Goal: Transaction & Acquisition: Purchase product/service

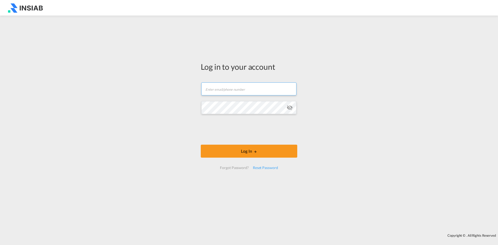
click at [253, 86] on input "text" at bounding box center [248, 88] width 95 height 13
paste input "[EMAIL_ADDRESS][DOMAIN_NAME]"
type input "[EMAIL_ADDRESS][DOMAIN_NAME]"
click at [261, 151] on button "Log In" at bounding box center [249, 151] width 96 height 13
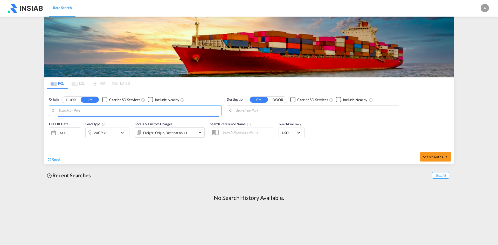
click at [104, 109] on input "Search by Port" at bounding box center [138, 111] width 160 height 8
click at [74, 100] on button "DOOR" at bounding box center [71, 100] width 18 height 6
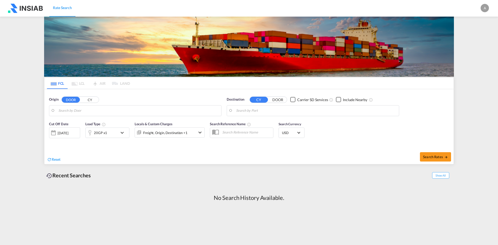
click at [88, 109] on input "Search by Door" at bounding box center [138, 111] width 160 height 8
click at [90, 100] on button "CY" at bounding box center [90, 100] width 18 height 6
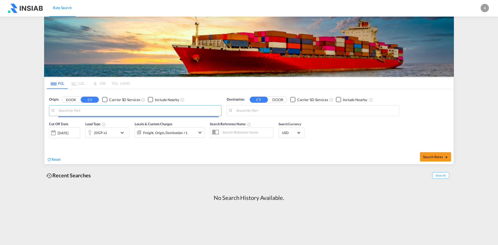
click at [89, 108] on input "Search by Port" at bounding box center [138, 111] width 160 height 8
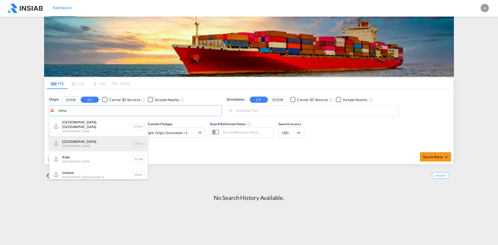
click at [86, 139] on div "Tokyo [GEOGRAPHIC_DATA] JPTYO" at bounding box center [98, 144] width 99 height 16
type input "[GEOGRAPHIC_DATA], JPTYO"
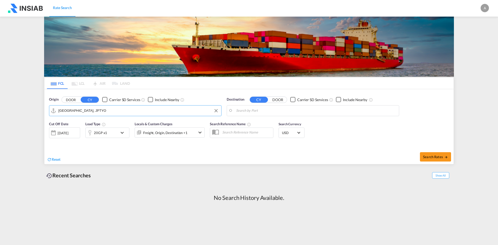
click at [289, 114] on input "Search by Port" at bounding box center [316, 111] width 160 height 8
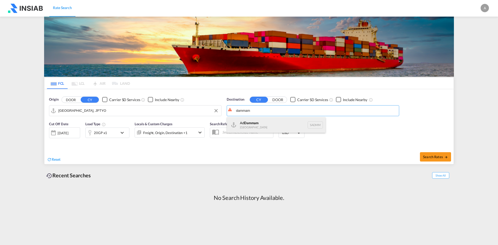
click at [276, 125] on div "Ad Dammam [GEOGRAPHIC_DATA] [GEOGRAPHIC_DATA]" at bounding box center [276, 125] width 99 height 16
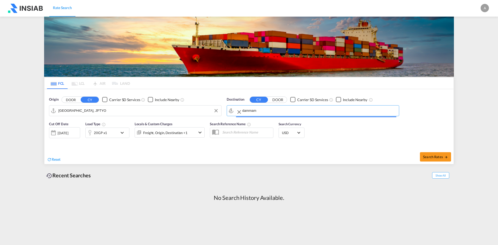
type input "Ad Dammam, SADMM"
click at [68, 133] on div "[DATE]" at bounding box center [63, 133] width 11 height 5
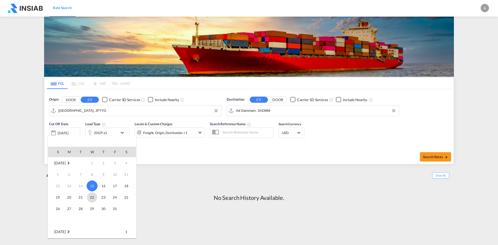
click at [93, 194] on span "22" at bounding box center [92, 197] width 10 height 10
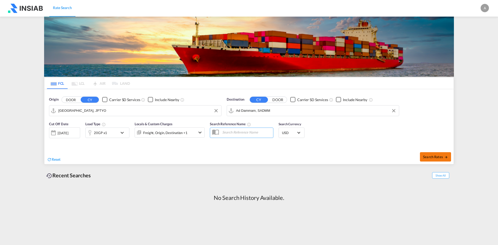
click at [439, 161] on button "Search Rates" at bounding box center [435, 156] width 31 height 9
type input "JPTYO to SADMM / [DATE]"
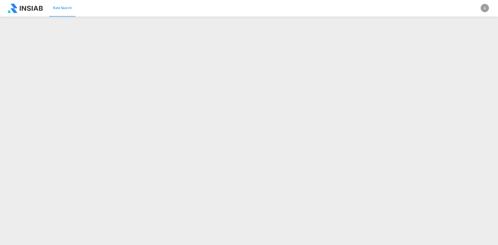
click at [487, 12] on div "A" at bounding box center [484, 8] width 8 height 8
click at [475, 38] on button "Logout" at bounding box center [479, 39] width 34 height 10
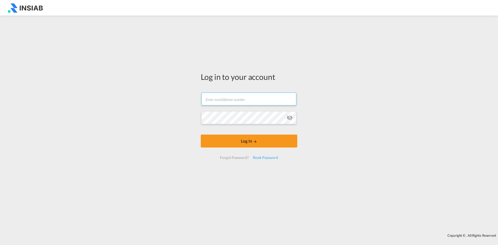
click at [241, 101] on input "text" at bounding box center [248, 99] width 95 height 13
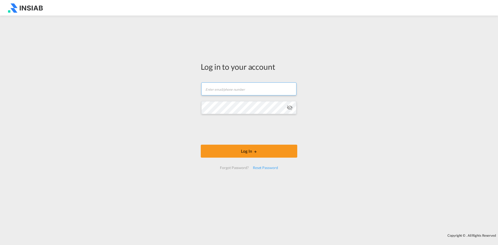
click at [242, 90] on input "text" at bounding box center [248, 88] width 95 height 13
click at [230, 89] on input "[EMAIL_ADDRESS][DOMAIN_NAME]" at bounding box center [248, 88] width 95 height 13
paste input "[EMAIL_ADDRESS][DOMAIN_NAME]"
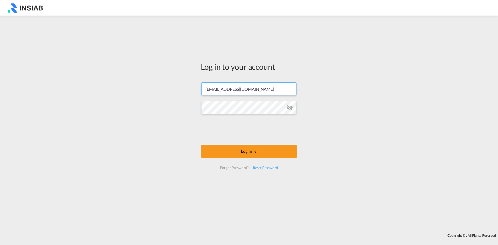
type input "[EMAIL_ADDRESS][DOMAIN_NAME]"
click at [231, 150] on button "Log In" at bounding box center [249, 151] width 96 height 13
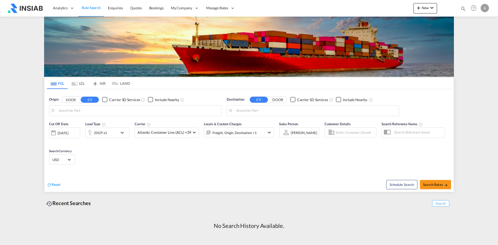
click at [141, 109] on input "Search by Port" at bounding box center [138, 111] width 160 height 8
click at [70, 111] on body "Analytics Reports Dashboard Rate Search Enquiries Quotes Bookings" at bounding box center [249, 122] width 498 height 245
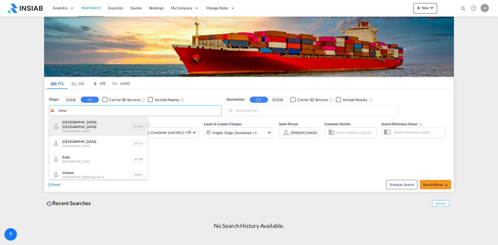
click at [82, 127] on div "[GEOGRAPHIC_DATA], Aichi [GEOGRAPHIC_DATA] JPNGO" at bounding box center [98, 126] width 99 height 19
type input "[GEOGRAPHIC_DATA], [GEOGRAPHIC_DATA], [GEOGRAPHIC_DATA]"
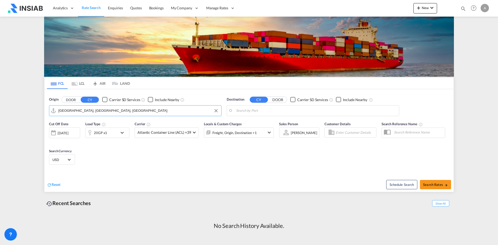
click at [273, 114] on input "Search by Port" at bounding box center [316, 111] width 160 height 8
click at [254, 124] on div "Ad Dammam [GEOGRAPHIC_DATA] [GEOGRAPHIC_DATA]" at bounding box center [276, 125] width 99 height 16
type input "Ad Dammam, SADMM"
click at [61, 133] on div "[DATE]" at bounding box center [63, 133] width 11 height 5
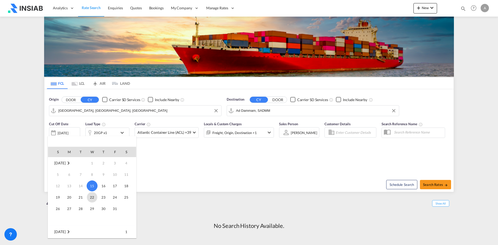
click at [94, 199] on span "22" at bounding box center [92, 197] width 10 height 10
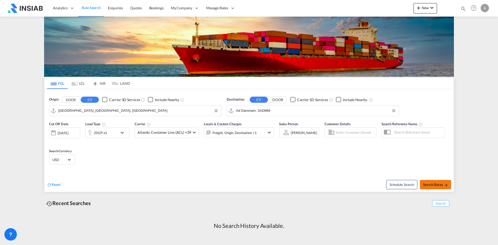
click at [438, 184] on span "Search Rates" at bounding box center [435, 185] width 25 height 4
type input "JPNGO to SADMM / [DATE]"
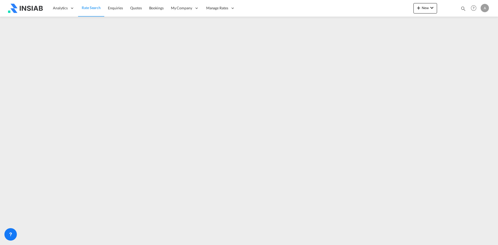
click at [484, 10] on div "A" at bounding box center [484, 8] width 8 height 8
click at [478, 41] on button "Logout" at bounding box center [479, 39] width 34 height 10
click at [487, 7] on div "A" at bounding box center [484, 8] width 8 height 8
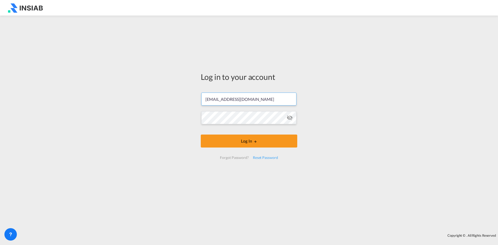
click at [251, 99] on input "[EMAIL_ADDRESS][DOMAIN_NAME]" at bounding box center [248, 99] width 95 height 13
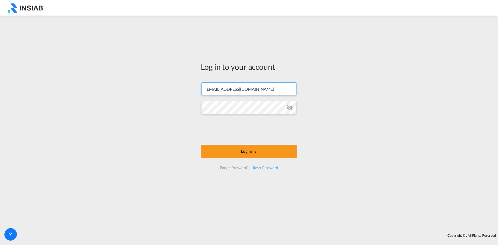
click at [255, 91] on input "[EMAIL_ADDRESS][DOMAIN_NAME]" at bounding box center [248, 88] width 95 height 13
click at [249, 92] on input "[EMAIL_ADDRESS][DOMAIN_NAME]" at bounding box center [248, 88] width 95 height 13
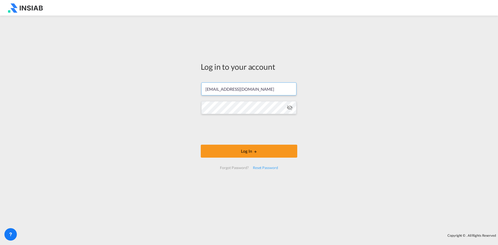
click at [249, 92] on input "[EMAIL_ADDRESS][DOMAIN_NAME]" at bounding box center [248, 88] width 95 height 13
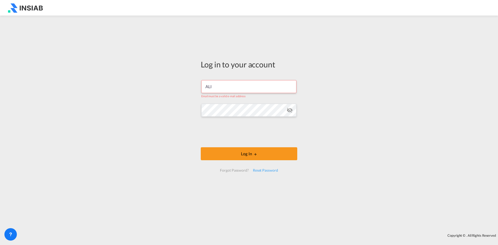
click at [251, 86] on input "ALI" at bounding box center [248, 86] width 95 height 13
click at [152, 102] on div "Log in to your account ALI Email must be a valid e-mail address Log In Forgot P…" at bounding box center [249, 124] width 498 height 213
click at [233, 84] on input "ALI" at bounding box center [248, 86] width 95 height 13
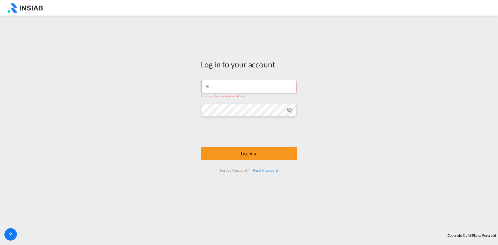
click at [233, 84] on input "ALI" at bounding box center [248, 86] width 95 height 13
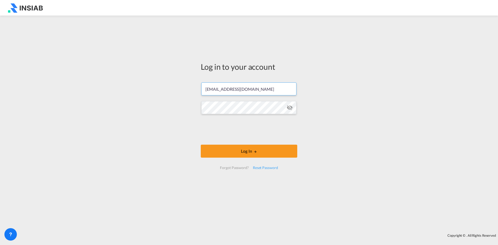
type input "[EMAIL_ADDRESS][DOMAIN_NAME]"
click at [140, 97] on div "Log in to your account [EMAIL_ADDRESS][DOMAIN_NAME] Log In Forgot Password? Res…" at bounding box center [249, 124] width 498 height 213
click at [252, 149] on button "Log In" at bounding box center [249, 151] width 96 height 13
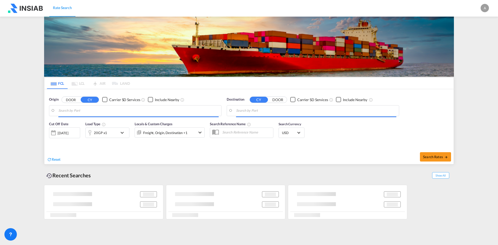
type input "[GEOGRAPHIC_DATA], JPTYO"
type input "Ad Dammam, SADMM"
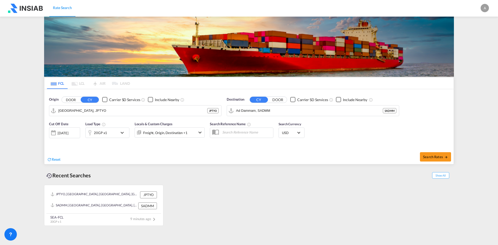
click at [68, 133] on div "[DATE]" at bounding box center [63, 133] width 11 height 5
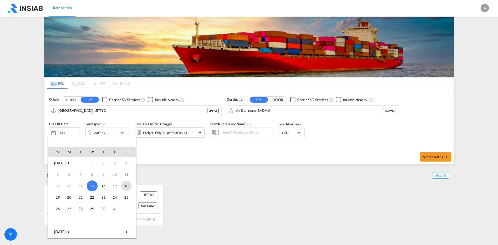
click at [128, 185] on span "18" at bounding box center [126, 186] width 10 height 10
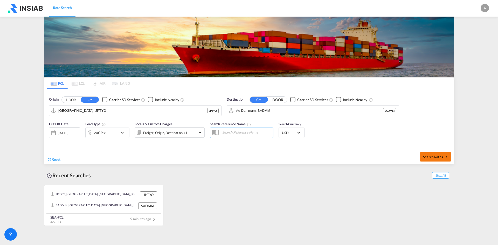
click at [435, 156] on span "Search Rates" at bounding box center [435, 157] width 25 height 4
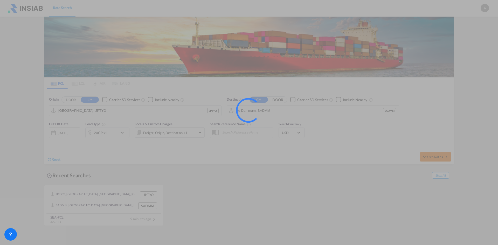
type input "JPTYO to SADMM / [DATE]"
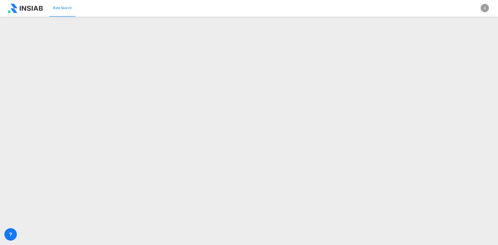
click at [484, 8] on div "A" at bounding box center [484, 8] width 8 height 8
click at [337, 6] on md-backdrop at bounding box center [249, 122] width 498 height 245
click at [484, 11] on div "A" at bounding box center [484, 8] width 8 height 8
click at [475, 38] on button "Logout" at bounding box center [479, 39] width 34 height 10
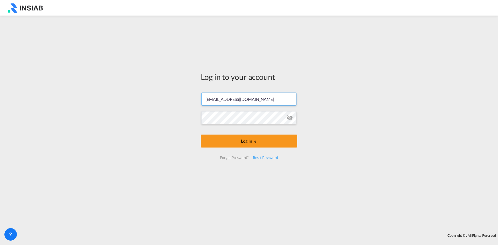
click at [251, 102] on input "[EMAIL_ADDRESS][DOMAIN_NAME]" at bounding box center [248, 99] width 95 height 13
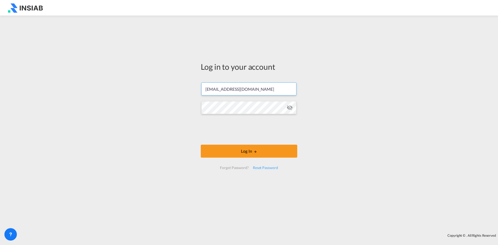
click at [245, 93] on input "[EMAIL_ADDRESS][DOMAIN_NAME]" at bounding box center [248, 88] width 95 height 13
type input "[EMAIL_ADDRESS][DOMAIN_NAME]"
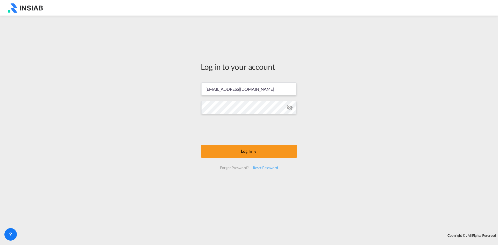
drag, startPoint x: 126, startPoint y: 145, endPoint x: 131, endPoint y: 143, distance: 5.8
click at [126, 145] on div "Log in to your account [EMAIL_ADDRESS][DOMAIN_NAME] Log In Forgot Password? Res…" at bounding box center [249, 124] width 498 height 213
click at [252, 145] on button "Log In" at bounding box center [249, 151] width 96 height 13
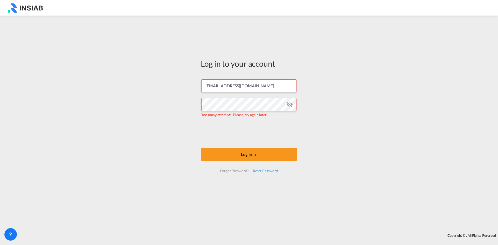
click at [289, 102] on md-icon "icon-eye-off" at bounding box center [289, 104] width 6 height 6
click at [241, 154] on button "Log In" at bounding box center [249, 154] width 96 height 13
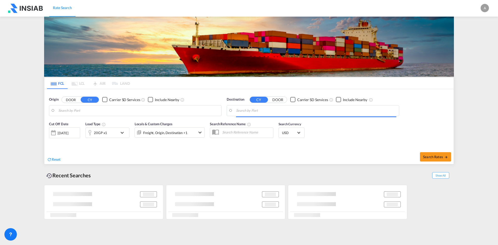
click at [101, 110] on body "Rate Search Rate Search A My Profile Logout FCL LCL AIR LAND FCL LCL AIR LAND O…" at bounding box center [249, 122] width 498 height 245
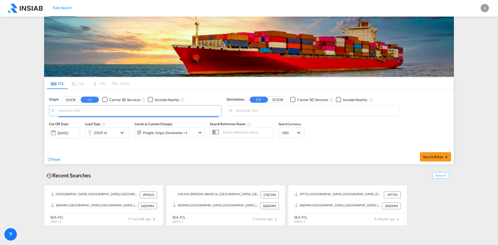
click at [101, 110] on body "Rate Search Rate Search A My Profile Logout FCL LCL AIR LAND FCL LCL AIR LAND O…" at bounding box center [249, 122] width 498 height 245
click at [101, 110] on input "Search by Port" at bounding box center [138, 111] width 160 height 8
paste input "[GEOGRAPHIC_DATA], [GEOGRAPHIC_DATA], [GEOGRAPHIC_DATA]"
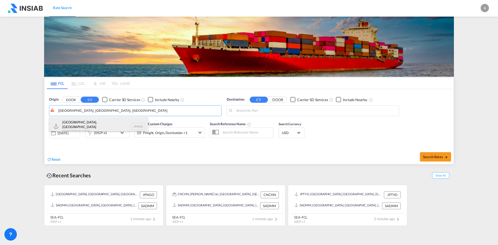
type input "[GEOGRAPHIC_DATA], [GEOGRAPHIC_DATA], [GEOGRAPHIC_DATA]"
click at [91, 127] on div "[GEOGRAPHIC_DATA], Aichi [GEOGRAPHIC_DATA] JPNGO" at bounding box center [98, 126] width 99 height 19
click at [252, 112] on body "Rate Search Rate Search A My Profile Logout FCL LCL AIR LAND FCL LCL AIR LAND O…" at bounding box center [249, 122] width 498 height 245
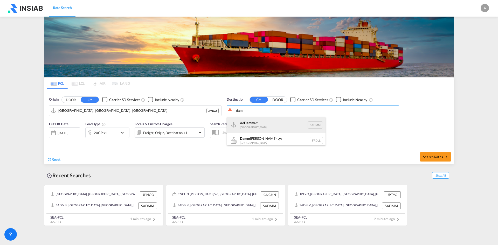
click at [259, 125] on div "Ad Damm am [GEOGRAPHIC_DATA] [GEOGRAPHIC_DATA]" at bounding box center [276, 125] width 99 height 16
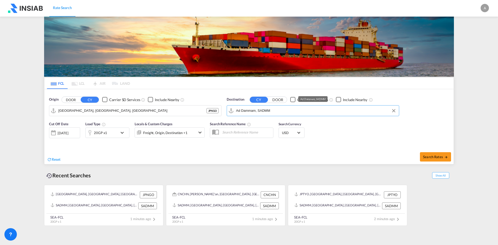
click at [275, 113] on input "Ad Dammam, SADMM" at bounding box center [316, 111] width 160 height 8
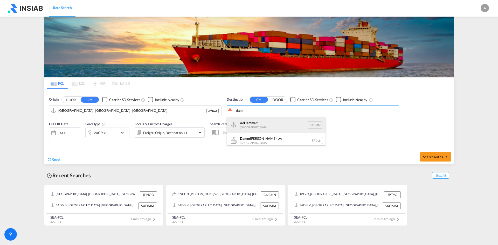
click at [274, 124] on div "Ad Damm am [GEOGRAPHIC_DATA] [GEOGRAPHIC_DATA]" at bounding box center [276, 125] width 99 height 16
type input "Ad Dammam, SADMM"
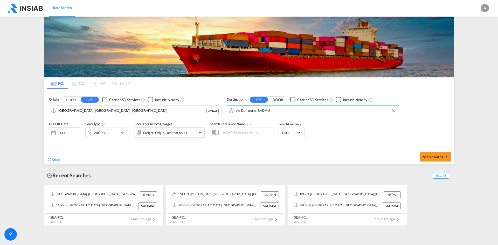
click at [68, 133] on div "[DATE]" at bounding box center [63, 133] width 11 height 5
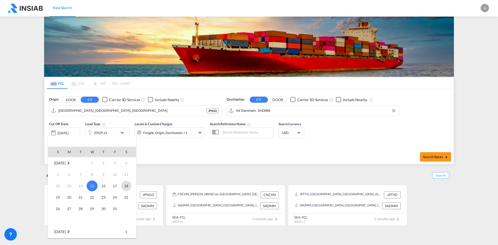
click at [127, 184] on span "18" at bounding box center [126, 186] width 10 height 10
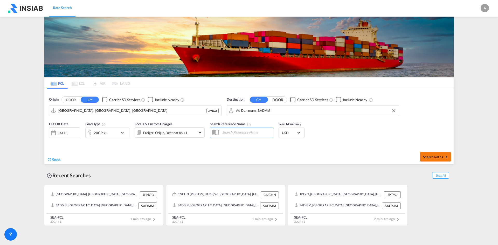
click at [435, 158] on span "Search Rates" at bounding box center [435, 157] width 25 height 4
type input "JPNGO to SADMM / [DATE]"
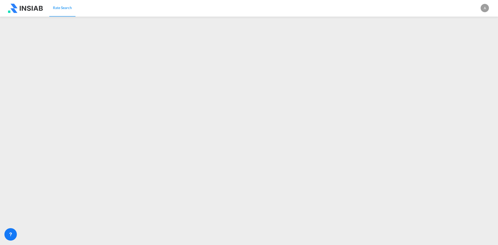
click at [486, 8] on div "A" at bounding box center [484, 8] width 8 height 8
click at [476, 40] on button "Logout" at bounding box center [479, 39] width 34 height 10
type input "[EMAIL_ADDRESS][DOMAIN_NAME]"
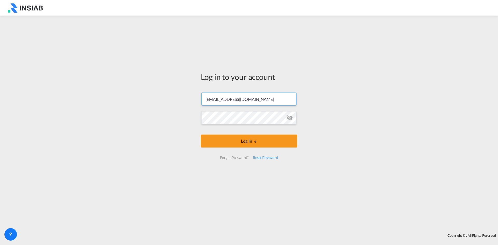
click at [255, 99] on input "[EMAIL_ADDRESS][DOMAIN_NAME]" at bounding box center [248, 99] width 95 height 13
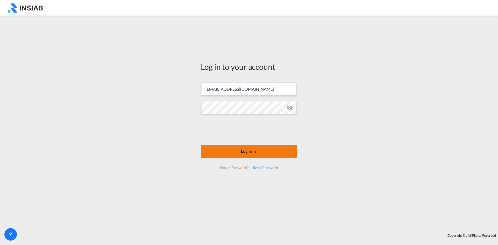
click at [255, 148] on button "Log In" at bounding box center [249, 151] width 96 height 13
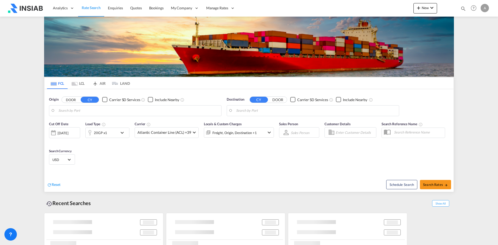
type input "An Ping, TWAPG"
type input "Ad Dammam, SADMM"
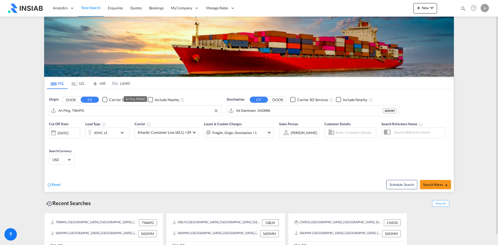
click at [107, 110] on input "An Ping, TWAPG" at bounding box center [138, 111] width 160 height 8
paste input "[GEOGRAPHIC_DATA], [GEOGRAPHIC_DATA], [GEOGRAPHIC_DATA]"
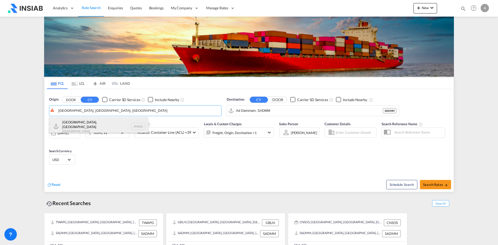
type input "[GEOGRAPHIC_DATA], [GEOGRAPHIC_DATA], [GEOGRAPHIC_DATA]"
click at [83, 125] on div "[GEOGRAPHIC_DATA], Aichi [GEOGRAPHIC_DATA] JPNGO" at bounding box center [98, 126] width 99 height 19
click at [74, 137] on div "[DATE]" at bounding box center [64, 132] width 31 height 11
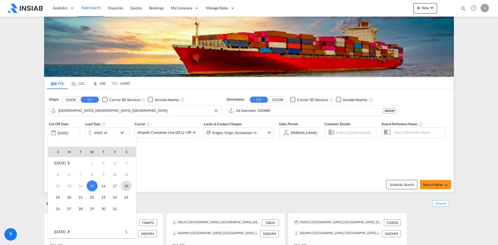
click at [123, 186] on span "18" at bounding box center [126, 186] width 10 height 10
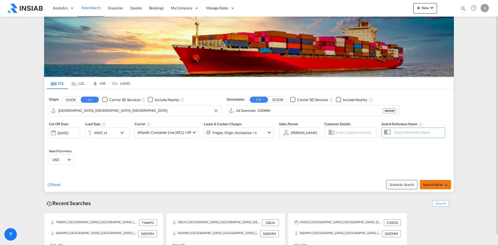
click at [434, 186] on span "Search Rates" at bounding box center [435, 185] width 25 height 4
type input "JPNGO to SADMM / [DATE]"
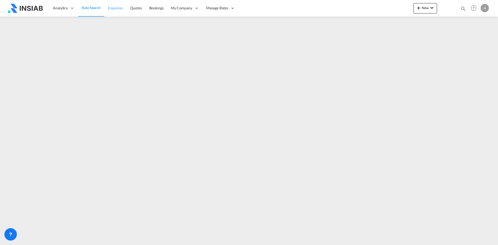
click at [117, 9] on span "Enquiries" at bounding box center [115, 8] width 15 height 4
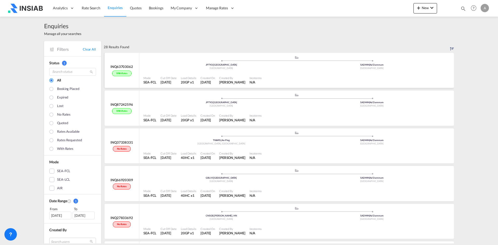
click at [127, 73] on div "With rates" at bounding box center [121, 74] width 19 height 6
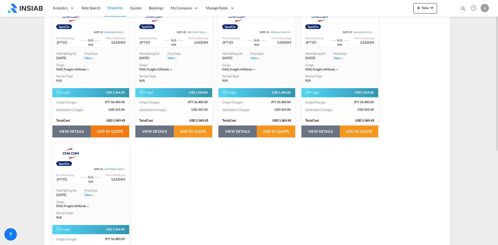
scroll to position [43, 0]
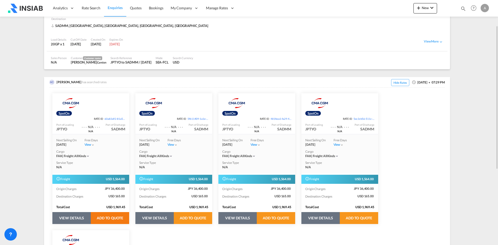
click at [113, 218] on button "ADD TO QUOTE" at bounding box center [110, 218] width 38 height 12
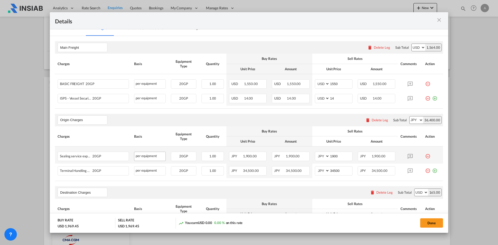
scroll to position [0, 0]
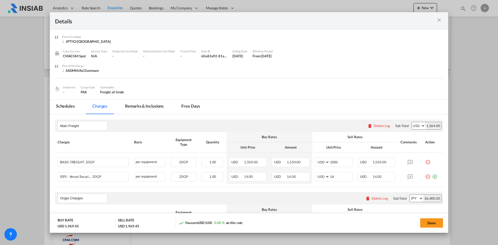
click at [26, 135] on div "Details Port of [GEOGRAPHIC_DATA] JPTYO/[GEOGRAPHIC_DATA] Liner/Carrier CMACGM …" at bounding box center [249, 122] width 498 height 245
click at [0, 164] on div "Details Port of [GEOGRAPHIC_DATA] JPTYO/[GEOGRAPHIC_DATA] Liner/Carrier CMACGM …" at bounding box center [249, 122] width 498 height 245
click at [443, 18] on div "Details" at bounding box center [249, 20] width 398 height 17
click at [439, 21] on md-icon "icon-close m-3 fg-AAA8AD cursor" at bounding box center [439, 20] width 6 height 6
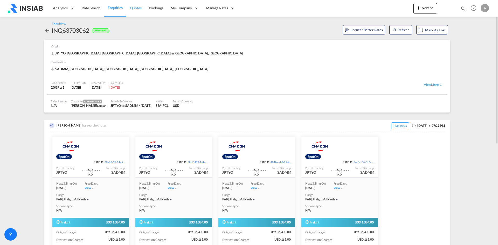
click at [138, 8] on span "Quotes" at bounding box center [135, 8] width 11 height 4
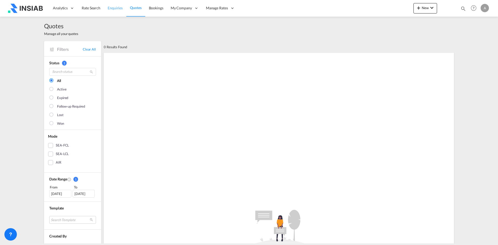
click at [114, 9] on span "Enquiries" at bounding box center [115, 8] width 15 height 4
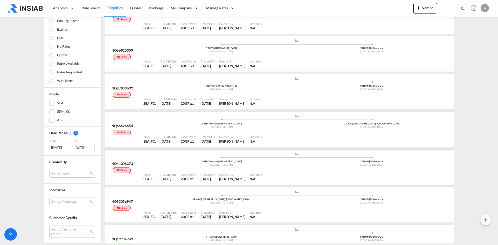
scroll to position [259, 0]
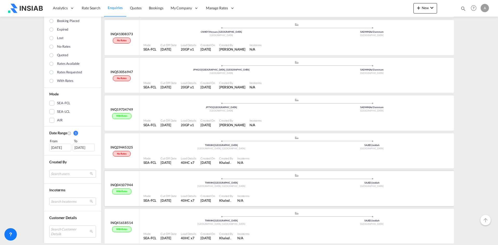
click at [139, 182] on port-traveller-ui ".a{fill:#aaa8ad;} .a{fill:#aaa8ad;} TWKHH | Kaohsiung [GEOGRAPHIC_DATA], Provin…" at bounding box center [296, 180] width 314 height 19
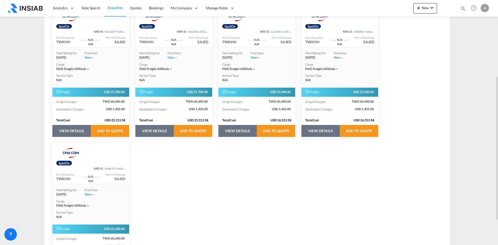
scroll to position [172, 0]
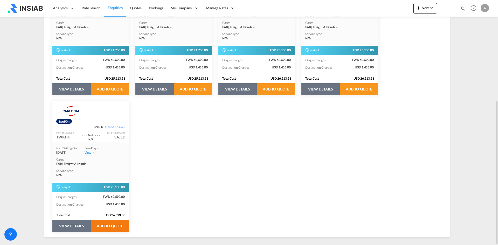
click at [120, 226] on button "ADD TO QUOTE" at bounding box center [110, 226] width 38 height 12
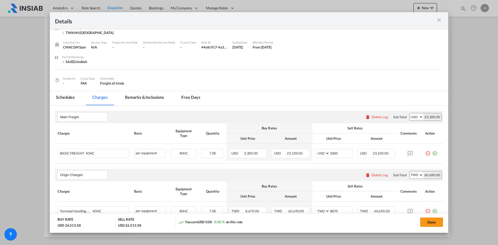
scroll to position [0, 0]
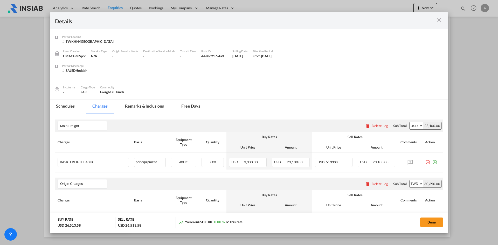
click at [134, 109] on md-tab-item "Remarks & Inclusions" at bounding box center [144, 107] width 51 height 14
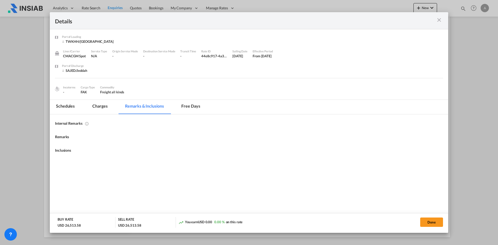
click at [187, 108] on md-tab-item "Free days" at bounding box center [190, 107] width 31 height 14
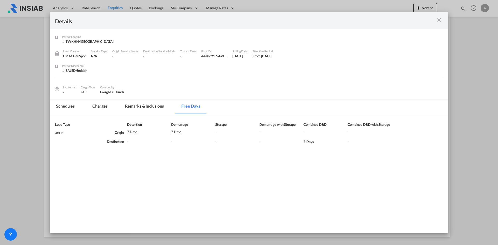
click at [69, 102] on md-tab-item "Schedules" at bounding box center [65, 107] width 31 height 14
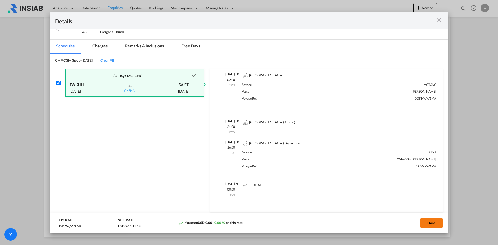
click at [429, 222] on button "Done" at bounding box center [431, 222] width 23 height 9
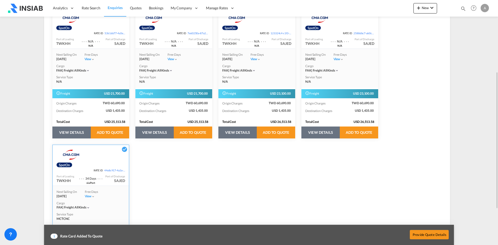
scroll to position [85, 0]
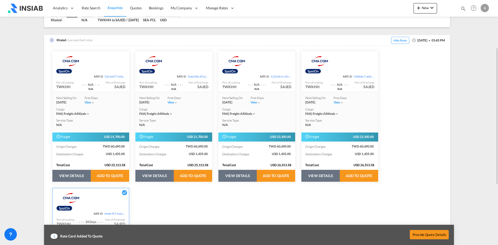
click at [159, 177] on button "VIEW DETAILS" at bounding box center [154, 176] width 38 height 12
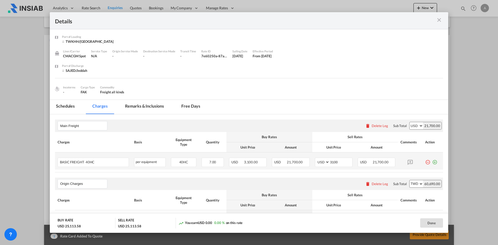
scroll to position [149, 0]
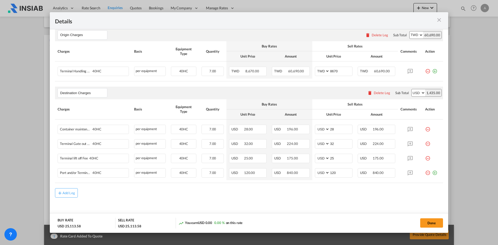
click at [1, 173] on div "Details Port of [GEOGRAPHIC_DATA] [GEOGRAPHIC_DATA]/[GEOGRAPHIC_DATA] Liner/Car…" at bounding box center [249, 122] width 498 height 245
click at [442, 22] on md-icon "icon-close m-3 fg-AAA8AD cursor" at bounding box center [439, 20] width 6 height 6
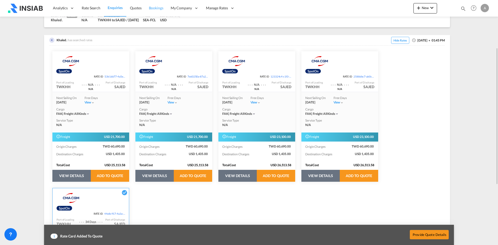
click at [163, 10] on span "Bookings" at bounding box center [156, 8] width 15 height 4
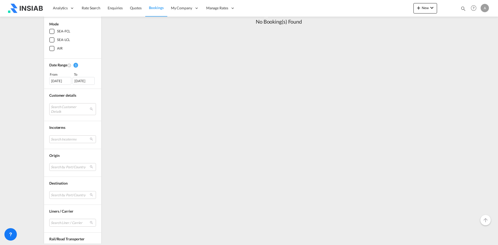
scroll to position [62, 0]
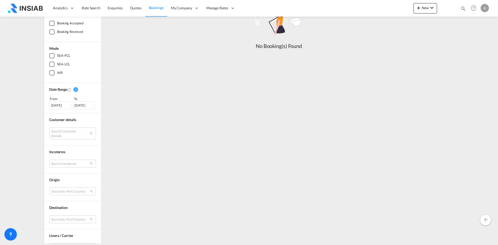
click at [57, 108] on div "[DATE]" at bounding box center [60, 105] width 22 height 8
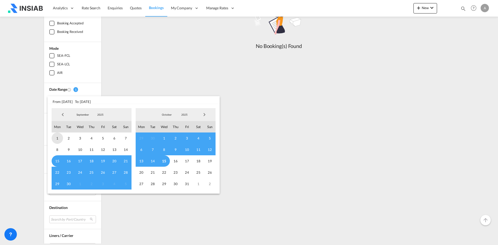
click at [57, 139] on span "1" at bounding box center [57, 137] width 11 height 11
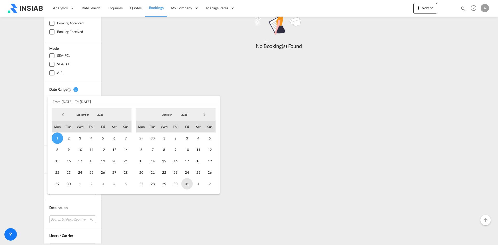
click at [190, 183] on span "31" at bounding box center [186, 183] width 11 height 11
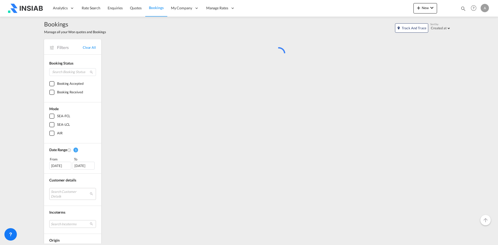
scroll to position [0, 0]
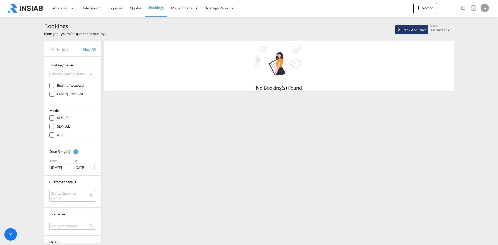
click at [416, 28] on button "Track and Trace" at bounding box center [411, 29] width 33 height 9
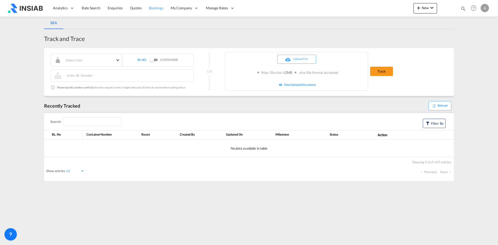
click at [156, 9] on span "Bookings" at bounding box center [156, 8] width 15 height 4
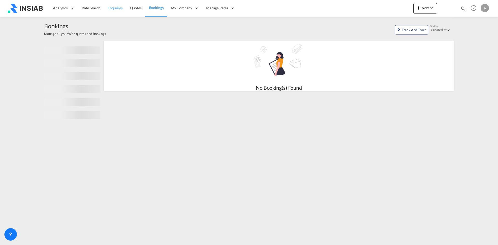
click at [112, 8] on span "Enquiries" at bounding box center [115, 8] width 15 height 4
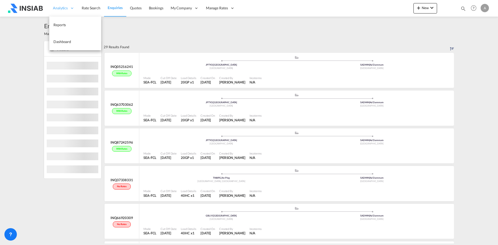
click at [72, 9] on icon at bounding box center [72, 8] width 5 height 5
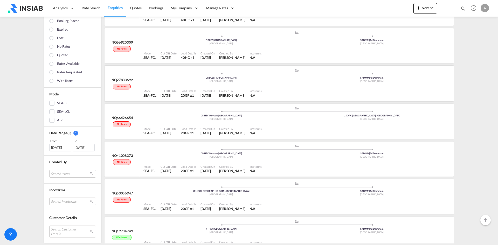
scroll to position [216, 0]
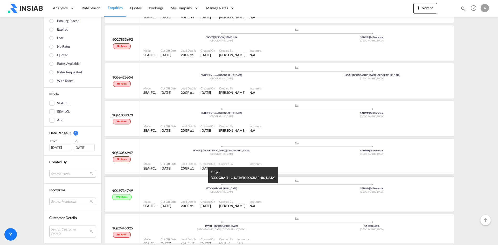
click at [183, 190] on div "[GEOGRAPHIC_DATA]" at bounding box center [221, 191] width 151 height 3
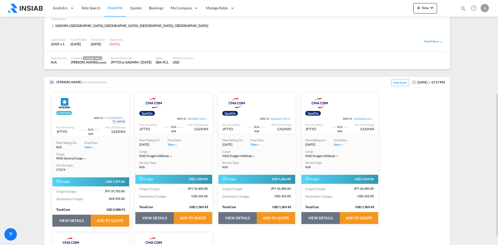
scroll to position [87, 0]
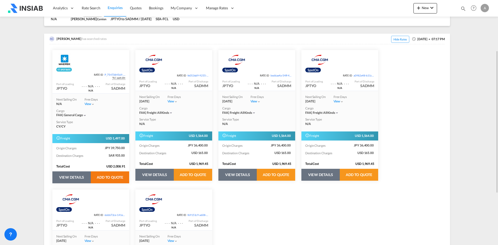
click at [111, 178] on button "ADD TO QUOTE" at bounding box center [110, 177] width 38 height 12
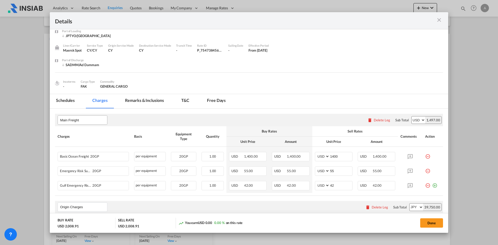
scroll to position [5, 0]
click at [69, 102] on md-tab-item "Schedules" at bounding box center [65, 101] width 31 height 14
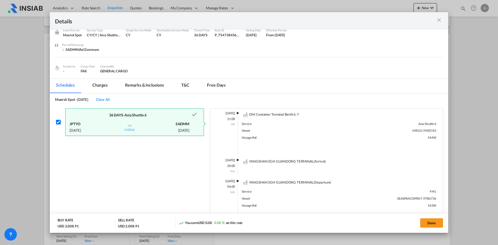
scroll to position [0, 0]
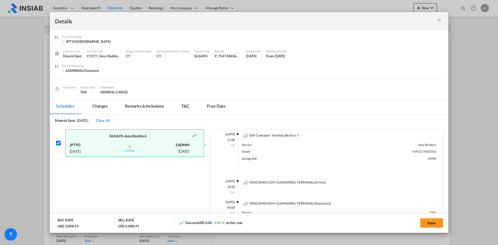
click at [17, 125] on div "Details Port of [GEOGRAPHIC_DATA] JPTYO/[GEOGRAPHIC_DATA] Liner/Carrier Maersk …" at bounding box center [249, 122] width 498 height 245
click at [432, 16] on div "Details" at bounding box center [249, 20] width 398 height 17
click at [435, 20] on div "Port of ..." at bounding box center [423, 20] width 39 height 6
click at [441, 20] on md-icon "icon-close m-3 fg-AAA8AD cursor" at bounding box center [439, 20] width 6 height 6
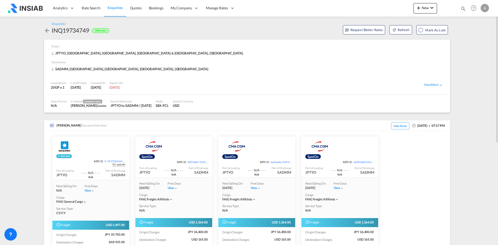
click at [48, 30] on md-icon "icon-arrow-left" at bounding box center [47, 30] width 6 height 6
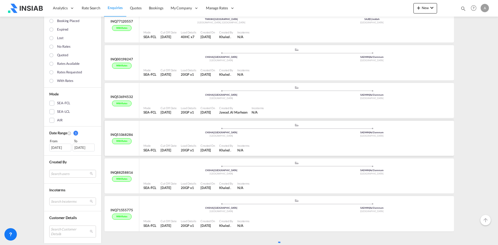
scroll to position [968, 0]
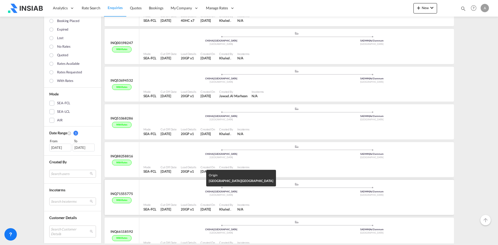
click at [150, 193] on div "CNSHA | [GEOGRAPHIC_DATA]" at bounding box center [221, 191] width 151 height 3
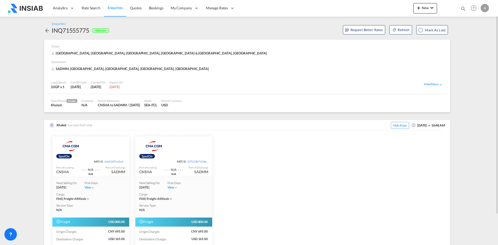
scroll to position [35, 0]
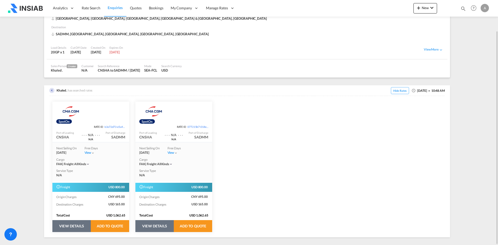
click at [79, 225] on button "VIEW DETAILS" at bounding box center [71, 226] width 38 height 12
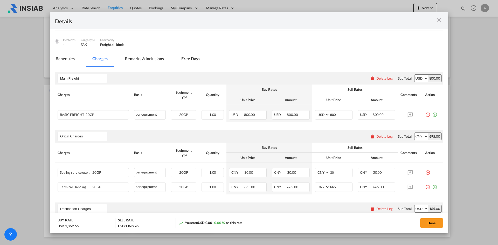
scroll to position [0, 0]
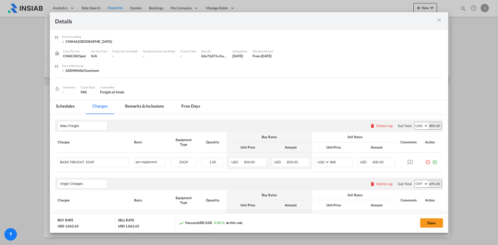
click at [127, 108] on md-tab-item "Remarks & Inclusions" at bounding box center [144, 107] width 51 height 14
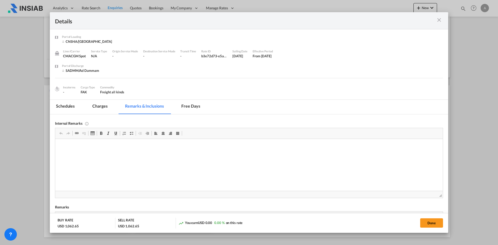
click at [196, 109] on md-tab-item "Free days" at bounding box center [190, 107] width 31 height 14
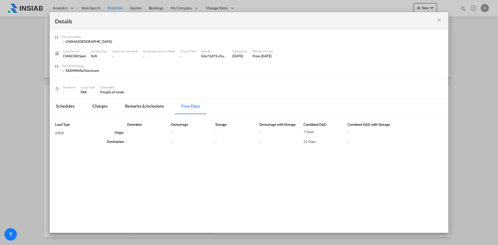
click at [66, 109] on md-tab-item "Schedules" at bounding box center [65, 107] width 31 height 14
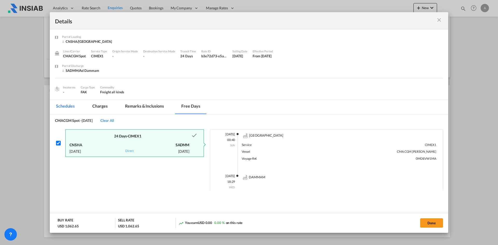
click at [11, 130] on div "Details Port of [GEOGRAPHIC_DATA] [GEOGRAPHIC_DATA]/[GEOGRAPHIC_DATA] Liner/Car…" at bounding box center [249, 122] width 498 height 245
click at [436, 19] on md-icon "icon-close m-3 fg-AAA8AD cursor" at bounding box center [439, 20] width 6 height 6
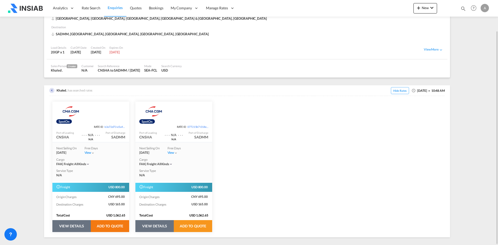
click at [117, 225] on button "ADD TO QUOTE" at bounding box center [110, 226] width 38 height 12
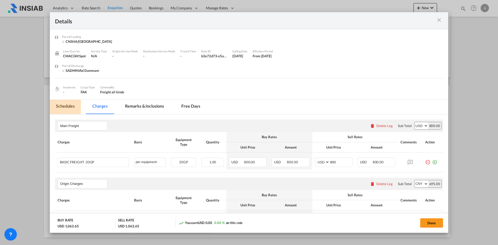
click at [66, 108] on md-tab-item "Schedules" at bounding box center [65, 107] width 31 height 14
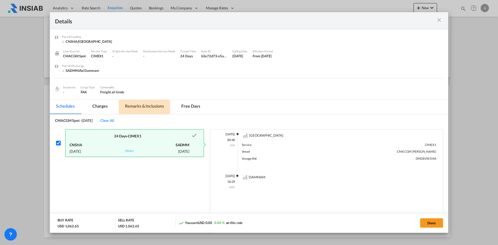
click at [141, 105] on md-tab-item "Remarks & Inclusions" at bounding box center [144, 107] width 51 height 14
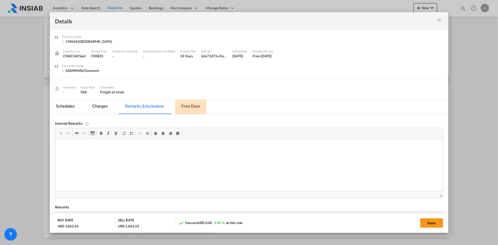
click at [192, 106] on md-tab-item "Free days" at bounding box center [190, 107] width 31 height 14
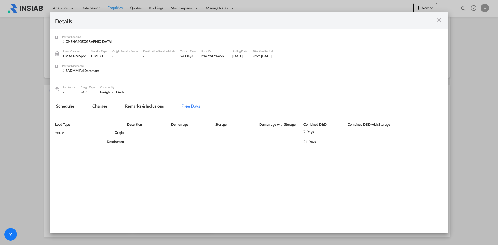
click at [41, 151] on div "Details Port of [GEOGRAPHIC_DATA] [GEOGRAPHIC_DATA]/[GEOGRAPHIC_DATA] Liner/Car…" at bounding box center [249, 122] width 498 height 245
click at [439, 20] on md-icon "icon-close m-3 fg-AAA8AD cursor" at bounding box center [439, 20] width 6 height 6
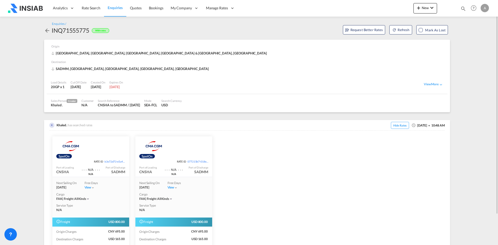
scroll to position [35, 0]
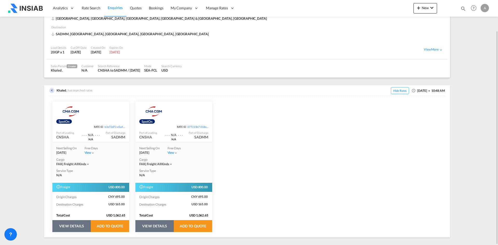
click at [143, 136] on div "CNSHA" at bounding box center [145, 137] width 13 height 5
copy div "CNSHA"
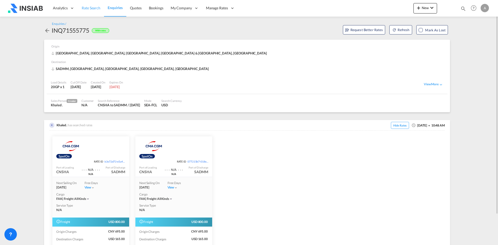
click at [96, 10] on span "Rate Search" at bounding box center [91, 8] width 19 height 4
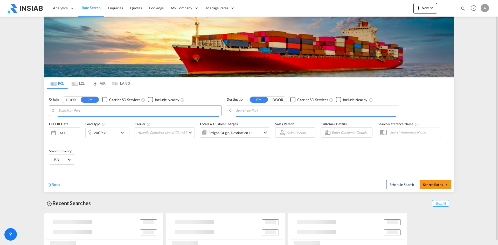
click at [113, 107] on input "Search by Port" at bounding box center [138, 111] width 160 height 8
paste input "CNSHA"
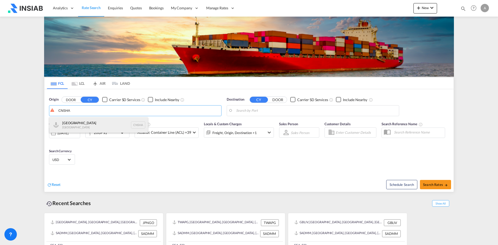
click at [102, 125] on div "Shanghai [GEOGRAPHIC_DATA] CNSHA" at bounding box center [98, 125] width 99 height 16
type input "[GEOGRAPHIC_DATA], [GEOGRAPHIC_DATA]"
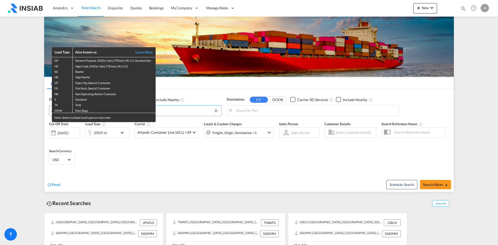
click at [197, 122] on div "Load Type Also known as Learn More GP General Purpose, DV(Dry Van), FT(Feet), H…" at bounding box center [249, 122] width 498 height 245
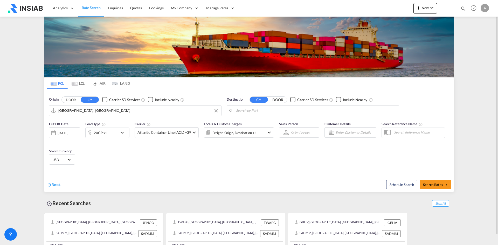
click at [260, 113] on body "Analytics Reports Dashboard Rate Search Enquiries Quotes Bookings" at bounding box center [249, 122] width 498 height 245
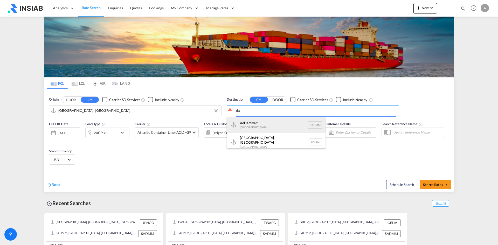
click at [257, 126] on div "Ad Da mmam [GEOGRAPHIC_DATA] [GEOGRAPHIC_DATA]" at bounding box center [276, 125] width 99 height 16
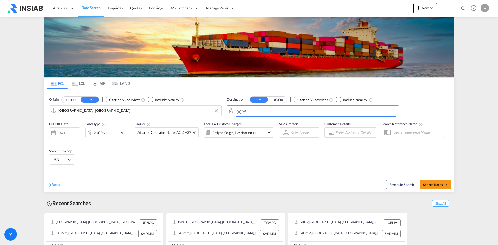
type input "Ad Dammam, SADMM"
click at [68, 133] on div "[DATE]" at bounding box center [63, 133] width 11 height 5
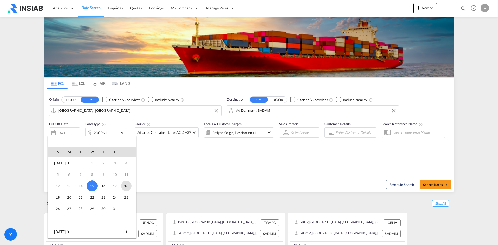
click at [128, 187] on span "18" at bounding box center [126, 186] width 10 height 10
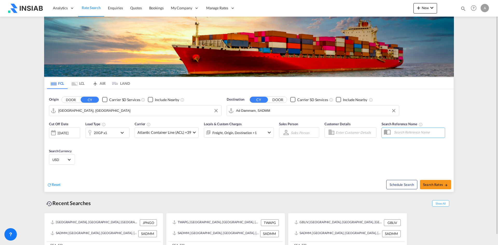
click at [261, 150] on div "Cut Off Date [DATE] [DATE] Load Type 20GP x1 Carrier Atlantic Container Line (A…" at bounding box center [248, 144] width 409 height 51
click at [433, 186] on span "Search Rates" at bounding box center [435, 185] width 25 height 4
type input "CNSHA to SADMM / [DATE]"
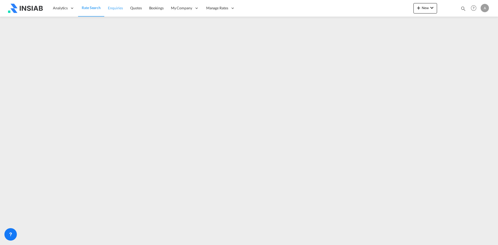
click at [112, 8] on span "Enquiries" at bounding box center [115, 8] width 15 height 4
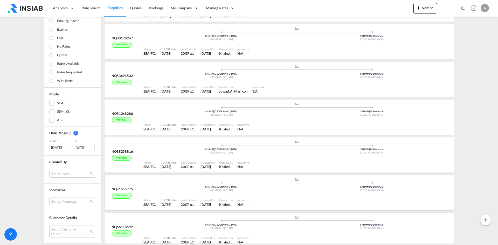
scroll to position [979, 0]
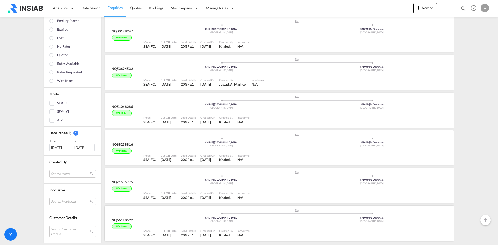
click at [240, 227] on div "Mode SEA-FCL Cut Off Date [DATE] Load Details 20GP x1 Created On [DATE] Created…" at bounding box center [296, 233] width 314 height 16
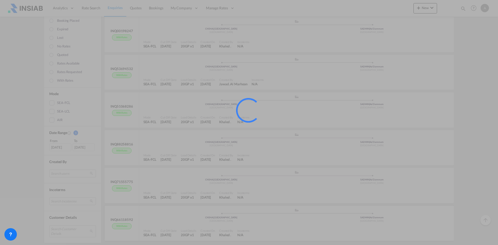
scroll to position [975, 0]
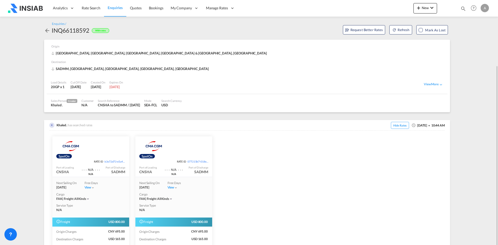
scroll to position [35, 0]
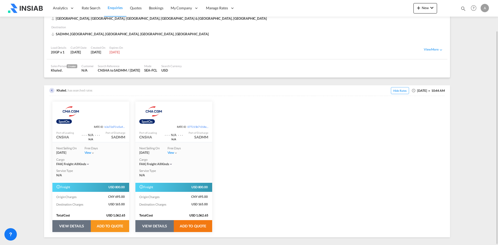
click at [196, 228] on button "ADD TO QUOTE" at bounding box center [193, 226] width 38 height 12
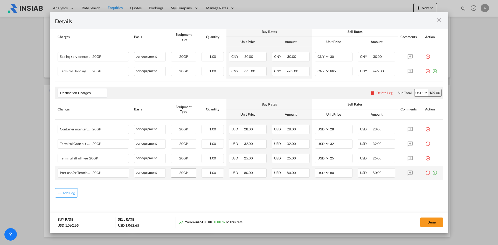
scroll to position [34, 0]
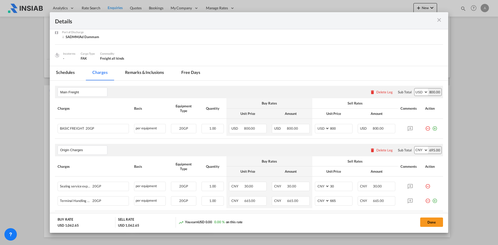
click at [147, 75] on md-tab-item "Remarks & Inclusions" at bounding box center [144, 73] width 51 height 14
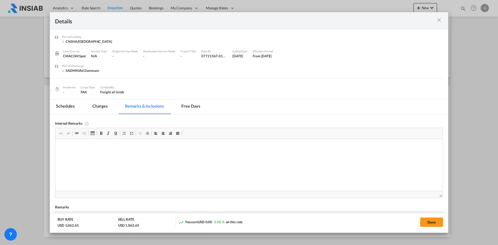
scroll to position [0, 0]
click at [101, 96] on div "Port of Loading [GEOGRAPHIC_DATA]/[GEOGRAPHIC_DATA] Liner/Carrier CMACGM Spot S…" at bounding box center [249, 64] width 398 height 70
click at [97, 104] on md-tab-item "Charges" at bounding box center [99, 107] width 27 height 14
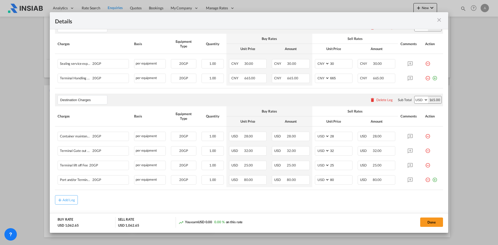
scroll to position [163, 0]
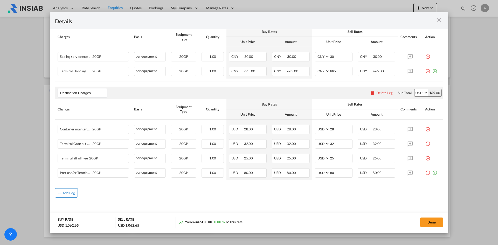
click at [67, 193] on div "Add Leg" at bounding box center [68, 192] width 12 height 3
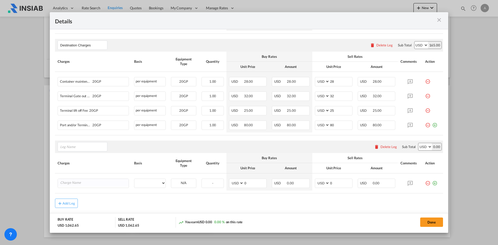
scroll to position [221, 0]
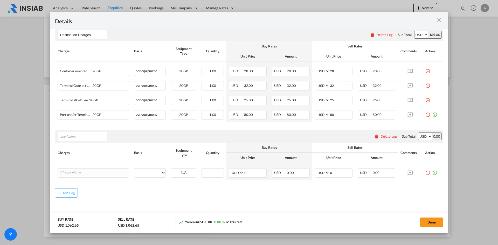
click at [388, 138] on div "Delete Leg" at bounding box center [388, 136] width 16 height 4
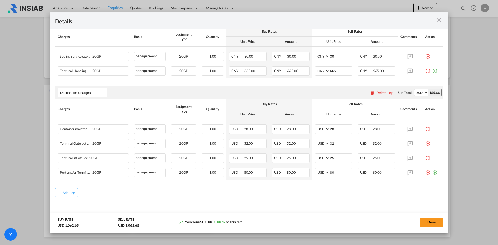
scroll to position [163, 0]
click at [377, 128] on span "28.00" at bounding box center [377, 129] width 9 height 4
click at [375, 131] on span "28.00" at bounding box center [377, 129] width 9 height 4
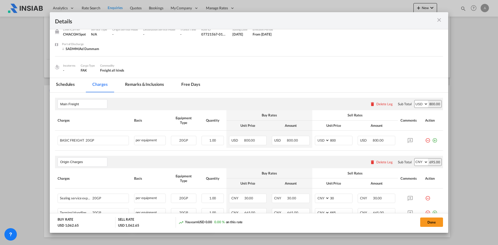
scroll to position [0, 0]
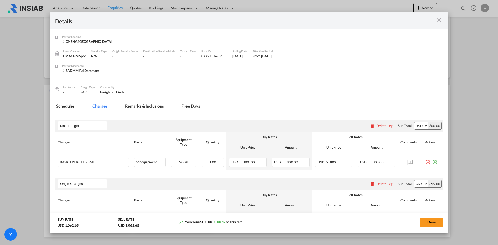
click at [417, 126] on select "AED AFN ALL AMD ANG AOA ARS AUD AWG AZN BAM BBD BDT BGN BHD BIF BMD BND [PERSON…" at bounding box center [420, 125] width 13 height 7
click at [372, 157] on td "USD 800.00" at bounding box center [376, 160] width 43 height 17
click at [425, 162] on md-icon "icon-minus-circle-outline red-400-fg" at bounding box center [427, 160] width 5 height 5
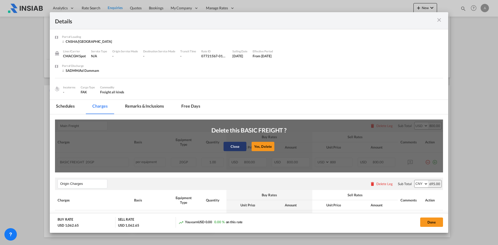
click at [236, 147] on button "Close" at bounding box center [234, 146] width 23 height 9
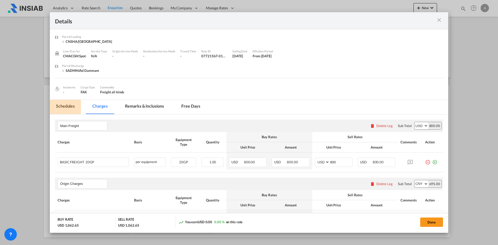
click at [70, 108] on md-tab-item "Schedules" at bounding box center [65, 107] width 31 height 14
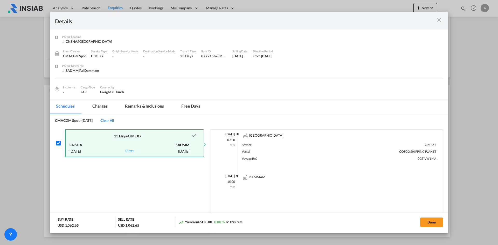
click at [145, 106] on md-tab-item "Remarks & Inclusions" at bounding box center [144, 107] width 51 height 14
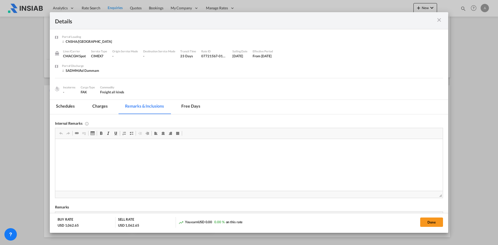
click at [186, 106] on md-tab-item "Free days" at bounding box center [190, 107] width 31 height 14
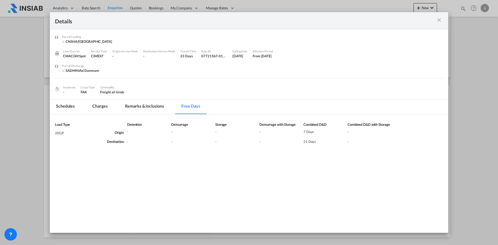
click at [105, 103] on md-tab-item "Charges" at bounding box center [99, 107] width 27 height 14
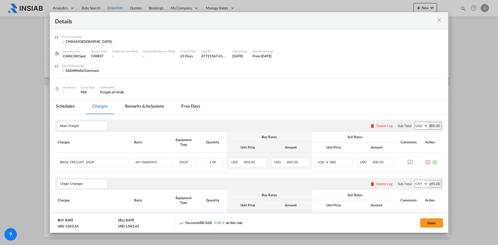
click at [20, 113] on div "Details Port of [GEOGRAPHIC_DATA] [GEOGRAPHIC_DATA]/[GEOGRAPHIC_DATA] Liner/Car…" at bounding box center [249, 122] width 498 height 245
click at [433, 223] on button "Done" at bounding box center [431, 222] width 23 height 9
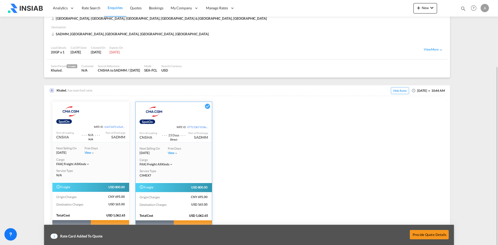
scroll to position [55, 0]
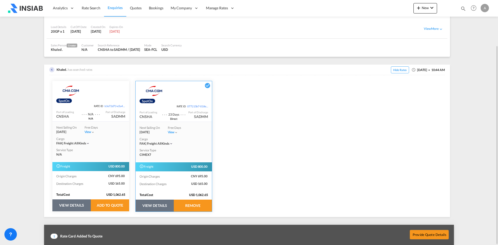
click at [156, 203] on button "VIEW DETAILS" at bounding box center [155, 206] width 38 height 12
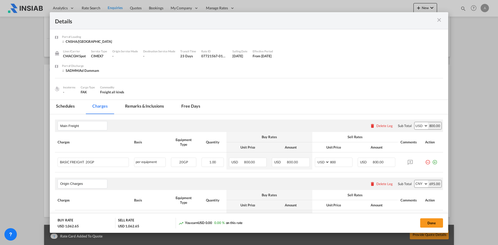
click at [437, 22] on md-icon "icon-close m-3 fg-AAA8AD cursor" at bounding box center [439, 20] width 6 height 6
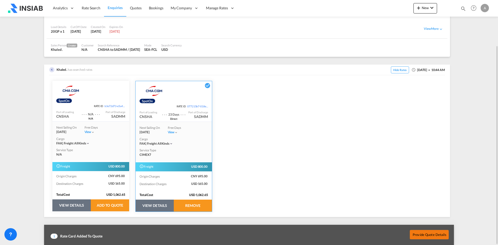
click at [430, 234] on button "Provide Quote Details" at bounding box center [429, 234] width 39 height 9
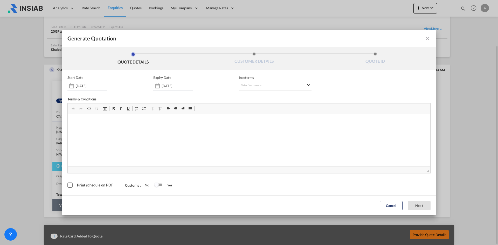
scroll to position [0, 0]
click at [352, 207] on div "Cancel Next" at bounding box center [248, 205] width 373 height 20
click at [78, 183] on span "Print schedule on PDF" at bounding box center [95, 185] width 36 height 4
click at [160, 186] on div "Switch 1" at bounding box center [158, 185] width 8 height 6
click at [73, 86] on div "Generate QuotationQUOTE ..." at bounding box center [71, 86] width 8 height 10
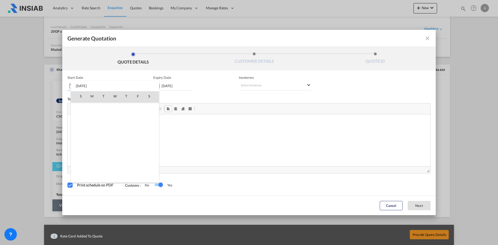
scroll to position [120094, 0]
click at [120, 132] on td "10" at bounding box center [114, 129] width 11 height 11
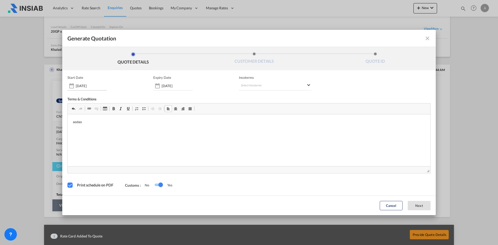
click at [78, 86] on input "[DATE]" at bounding box center [91, 86] width 31 height 4
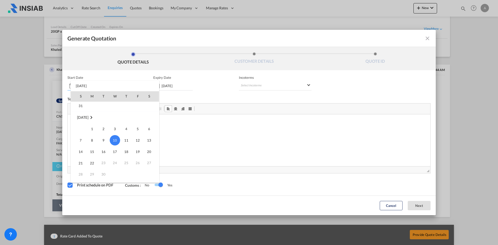
scroll to position [120094, 0]
click at [78, 86] on div "S M T W T F S [DATE] 1 2 3 4 5 6 7 8 9 10 11 12 13 14 15 16 17 18 19 20 21 22 2…" at bounding box center [115, 132] width 89 height 102
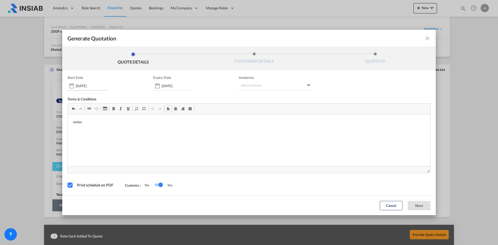
click at [87, 88] on div "[DATE]" at bounding box center [86, 85] width 39 height 9
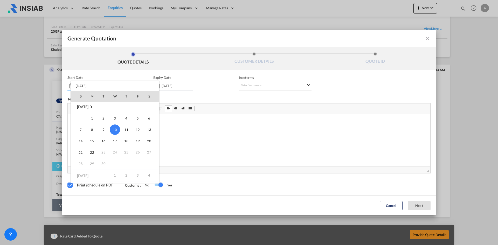
click at [94, 107] on md-icon "September 2025" at bounding box center [91, 107] width 6 height 6
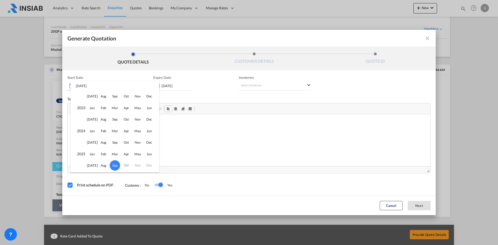
scroll to position [3253, 0]
click at [126, 164] on td "Oct" at bounding box center [126, 165] width 11 height 12
click at [113, 166] on span "Sep" at bounding box center [115, 165] width 10 height 10
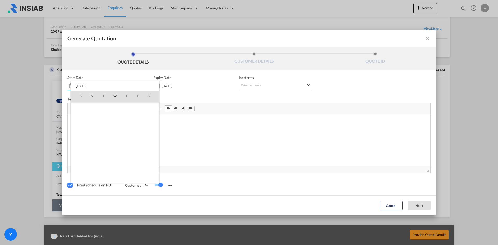
scroll to position [120093, 0]
click at [115, 142] on span "17" at bounding box center [115, 142] width 10 height 10
type input "[DATE]"
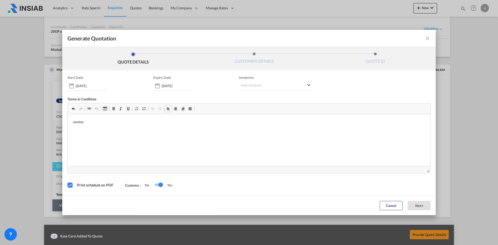
click at [122, 130] on html "sasdas" at bounding box center [249, 122] width 362 height 16
click at [267, 86] on md-select "Select Incoterms CIF - import Cost,Insurance and Freight DAP - export Delivered…" at bounding box center [275, 85] width 73 height 9
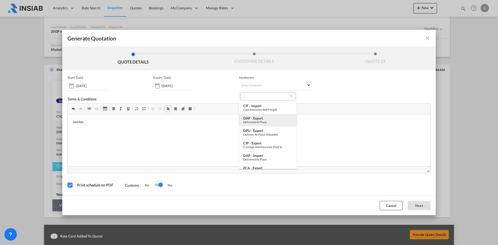
click at [264, 116] on md-option "DAP - export Delivered at Place" at bounding box center [268, 120] width 58 height 12
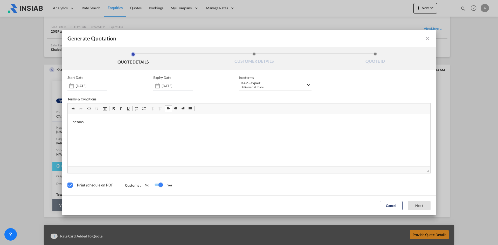
click at [158, 186] on div "Switch 1" at bounding box center [160, 185] width 4 height 4
click at [160, 186] on div "Switch 1" at bounding box center [159, 185] width 8 height 3
drag, startPoint x: 302, startPoint y: 136, endPoint x: 326, endPoint y: 225, distance: 91.7
click at [269, 85] on div "DAP - export" at bounding box center [274, 83] width 66 height 4
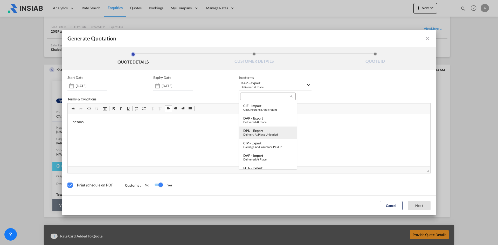
click at [267, 133] on div "Delivery at Place Unloaded" at bounding box center [267, 134] width 49 height 3
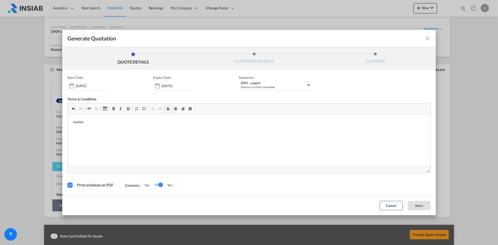
click at [38, 119] on div "Generate Quotation QUOTE DETAILS CUSTOMER DETAILS QUOTE ID Start Date [DATE] Ex…" at bounding box center [249, 122] width 498 height 245
click at [426, 40] on md-icon "icon-close fg-AAA8AD cursor m-0" at bounding box center [427, 38] width 6 height 6
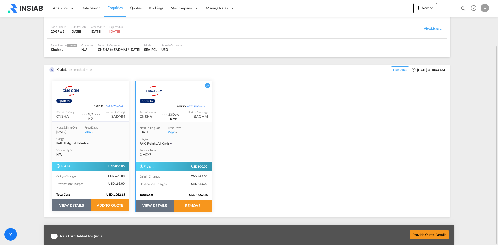
scroll to position [0, 0]
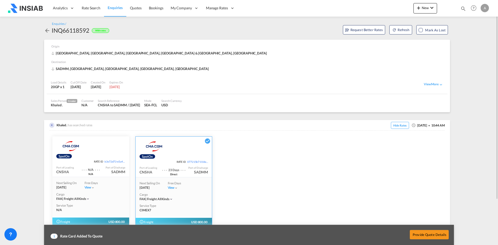
click at [45, 31] on md-icon "icon-arrow-left" at bounding box center [47, 30] width 6 height 6
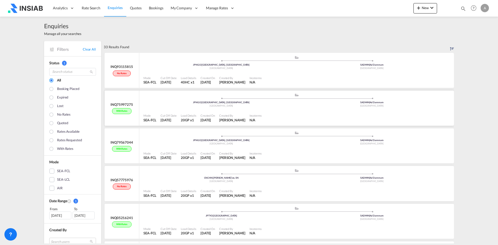
click at [195, 116] on div "Load Details" at bounding box center [189, 116] width 16 height 4
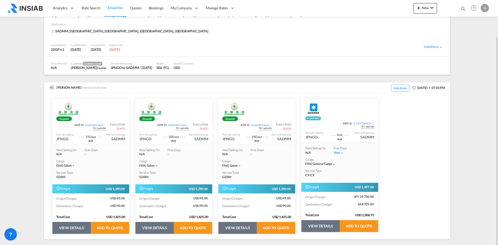
scroll to position [40, 0]
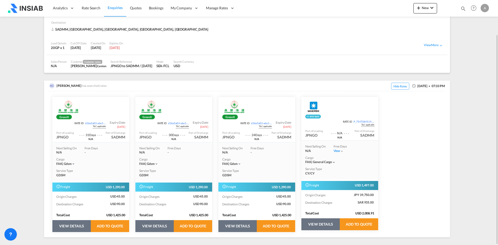
click at [318, 226] on button "VIEW DETAILS" at bounding box center [320, 224] width 38 height 12
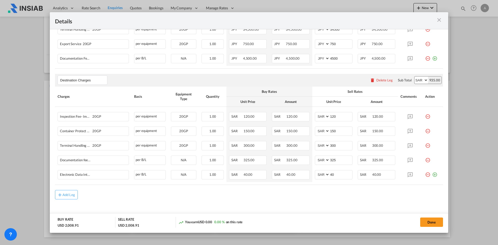
scroll to position [221, 0]
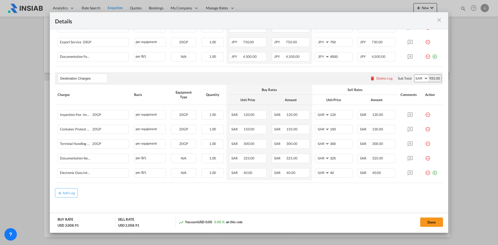
click at [46, 182] on div "Details Port of [GEOGRAPHIC_DATA] [GEOGRAPHIC_DATA]/[GEOGRAPHIC_DATA], [GEOGRAP…" at bounding box center [249, 122] width 498 height 245
click at [24, 180] on div "Details Port of [GEOGRAPHIC_DATA] [GEOGRAPHIC_DATA]/[GEOGRAPHIC_DATA], [GEOGRAP…" at bounding box center [249, 122] width 498 height 245
click at [435, 20] on div "Port of ..." at bounding box center [423, 20] width 39 height 6
click at [444, 22] on div "Details" at bounding box center [249, 20] width 398 height 17
click at [440, 19] on md-icon "icon-close m-3 fg-AAA8AD cursor" at bounding box center [439, 20] width 6 height 6
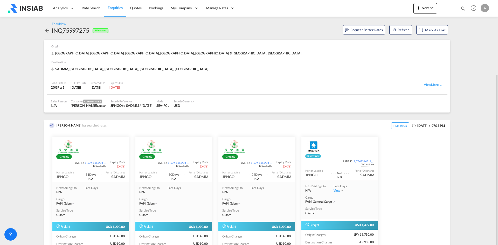
scroll to position [40, 0]
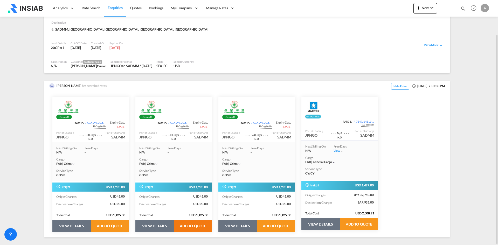
click at [201, 226] on button "ADD TO QUOTE" at bounding box center [193, 226] width 38 height 12
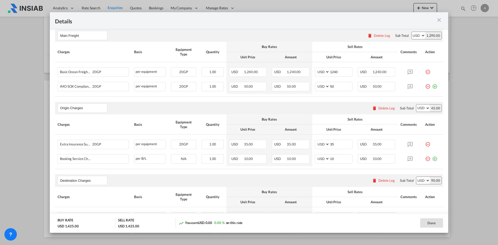
scroll to position [149, 0]
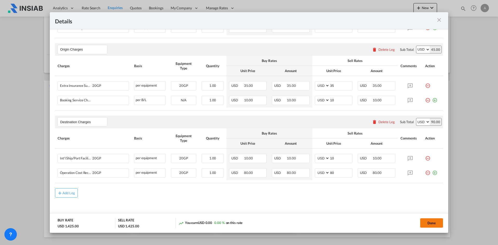
click at [423, 224] on button "Done" at bounding box center [431, 222] width 23 height 9
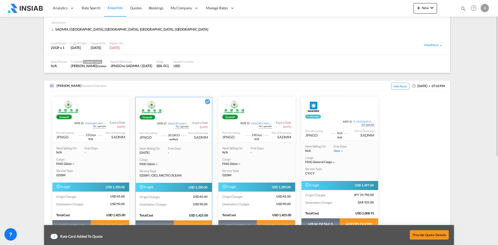
scroll to position [0, 0]
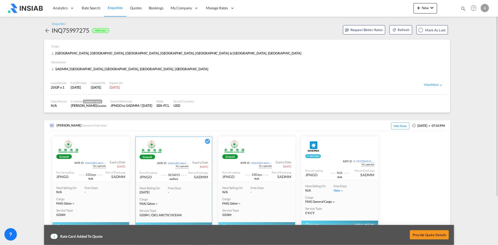
click at [115, 6] on span "Enquiries" at bounding box center [115, 7] width 15 height 4
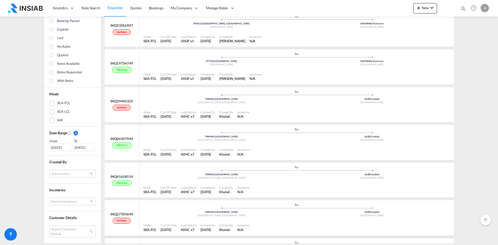
scroll to position [562, 0]
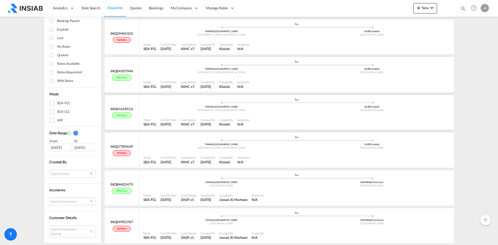
click at [234, 115] on div "Mode SEA-FCL Cut Off Date [DATE] Load Details 40HC x7 Created On [DATE] Created…" at bounding box center [296, 122] width 314 height 16
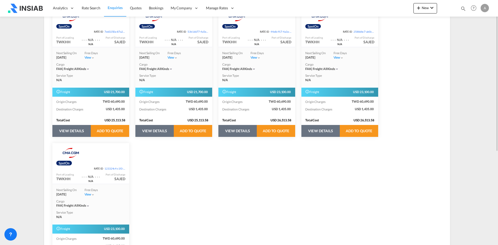
scroll to position [172, 0]
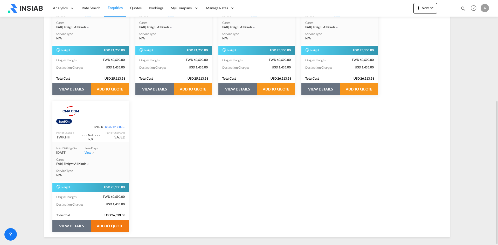
click at [113, 228] on button "ADD TO QUOTE" at bounding box center [110, 226] width 38 height 12
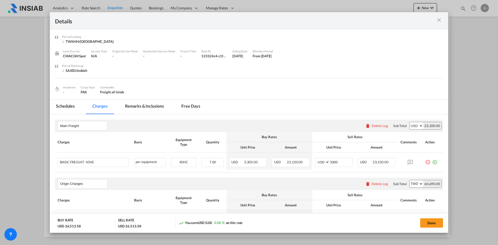
scroll to position [1, 0]
click at [425, 223] on button "Done" at bounding box center [431, 222] width 23 height 9
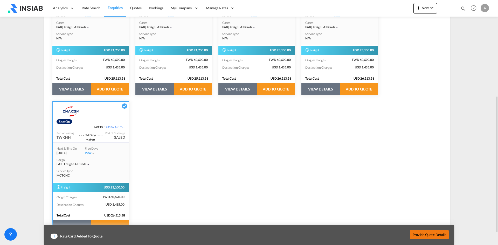
click at [433, 234] on button "Provide Quote Details" at bounding box center [429, 234] width 39 height 9
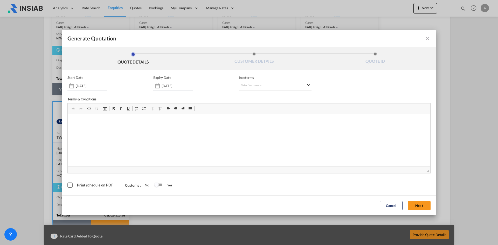
scroll to position [0, 0]
click at [419, 205] on button "Next" at bounding box center [419, 205] width 23 height 9
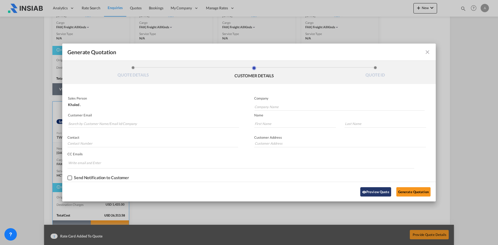
click at [374, 190] on button "Preview Quote" at bounding box center [375, 191] width 31 height 9
click at [419, 193] on button "Generate Quotation" at bounding box center [413, 191] width 34 height 9
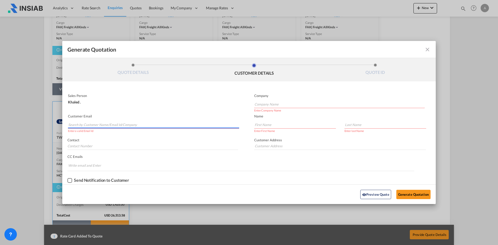
click at [139, 122] on input "Search by Customer Name/Email Id/Company" at bounding box center [153, 125] width 171 height 8
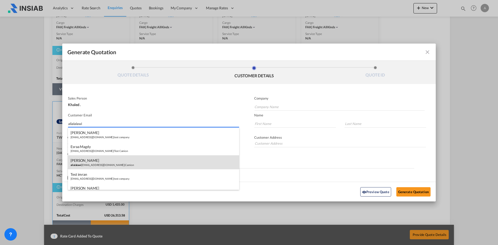
type input "alialalawi"
click at [139, 165] on div "[PERSON_NAME] C alialalawi [EMAIL_ADDRESS][DOMAIN_NAME] | Camion" at bounding box center [153, 162] width 171 height 14
type input "Camion"
type input "[EMAIL_ADDRESS][DOMAIN_NAME]"
type input "[PERSON_NAME]"
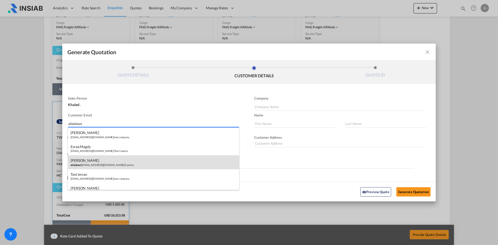
type input "[PERSON_NAME] C"
type input "[PHONE_NUMBER]"
type input "49st [PERSON_NAME][DATE]"
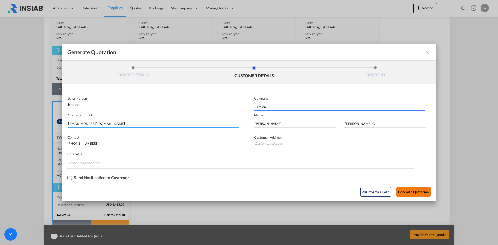
type input "49st [PERSON_NAME][DATE]"
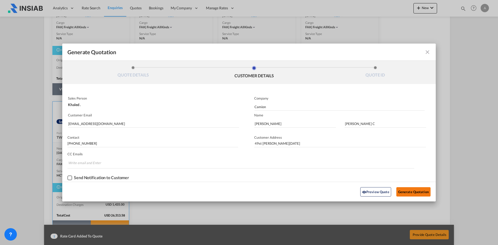
click at [412, 195] on button "Generate Quotation" at bounding box center [413, 191] width 34 height 9
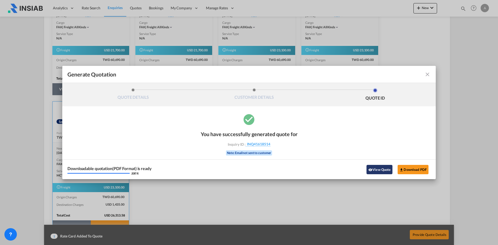
click at [375, 172] on button "View Quote" at bounding box center [379, 169] width 26 height 9
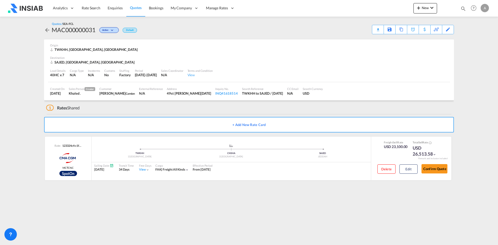
click at [48, 29] on md-icon "icon-arrow-left" at bounding box center [47, 30] width 6 height 6
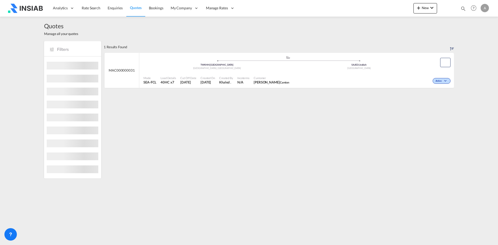
click at [243, 80] on div "N/A" at bounding box center [240, 82] width 6 height 5
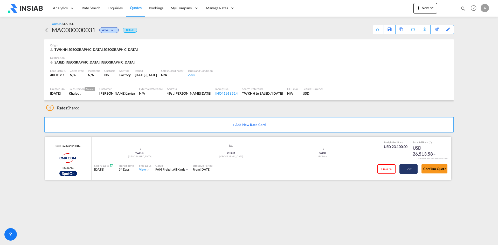
click at [407, 171] on button "Edit" at bounding box center [408, 168] width 18 height 9
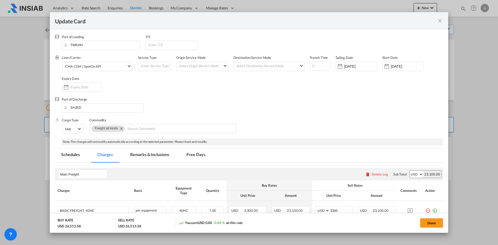
click at [3, 95] on div "Update Card Port of [GEOGRAPHIC_DATA] [GEOGRAPHIC_DATA] T/S Liner/Carrier CMA C…" at bounding box center [249, 122] width 498 height 245
click at [442, 23] on md-icon "icon-close fg-AAA8AD m-0 pointer" at bounding box center [440, 21] width 6 height 6
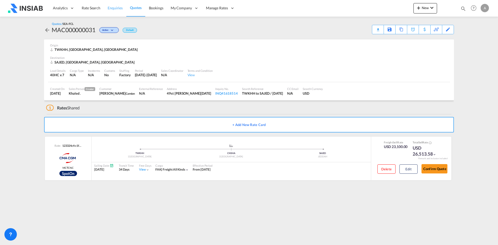
click at [117, 11] on link "Enquiries" at bounding box center [115, 8] width 22 height 17
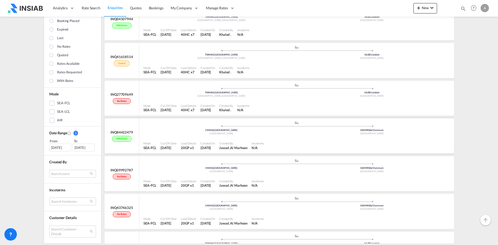
scroll to position [665, 0]
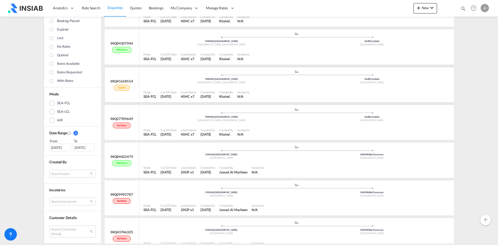
click at [187, 86] on div ".a{fill:#aaa8ad;} .a{fill:#aaa8ad;} TWKHH | Kaohsiung [GEOGRAPHIC_DATA], Provin…" at bounding box center [296, 78] width 306 height 17
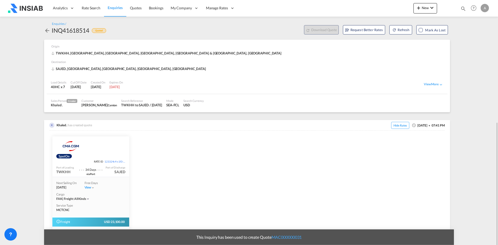
scroll to position [68, 0]
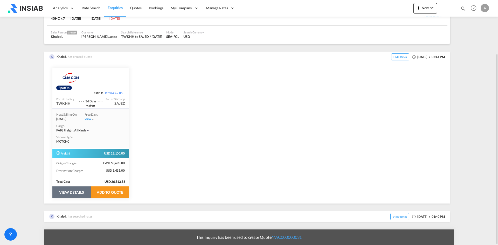
click at [81, 193] on button "VIEW DETAILS" at bounding box center [71, 192] width 38 height 12
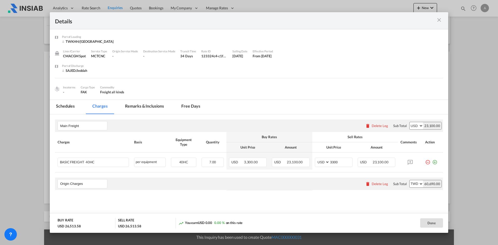
click at [9, 193] on div "Details Port of [GEOGRAPHIC_DATA] [GEOGRAPHIC_DATA]/[GEOGRAPHIC_DATA] Liner/Car…" at bounding box center [249, 122] width 498 height 245
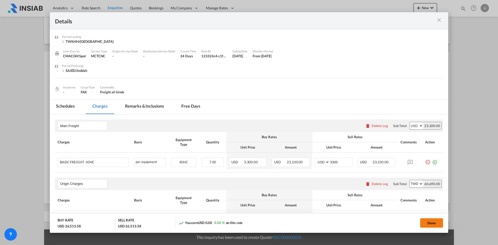
click at [435, 220] on button "Done" at bounding box center [431, 222] width 23 height 9
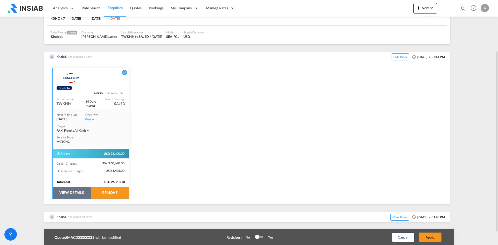
click at [261, 239] on div at bounding box center [259, 237] width 8 height 6
click at [430, 239] on button "Apply" at bounding box center [429, 237] width 23 height 9
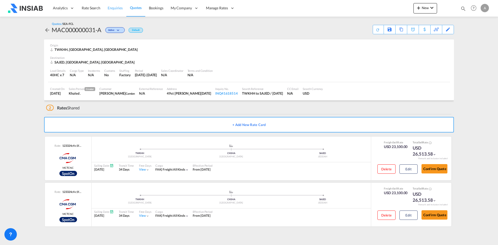
click at [110, 8] on span "Enquiries" at bounding box center [115, 8] width 15 height 4
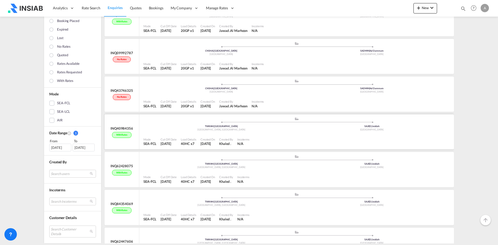
scroll to position [795, 0]
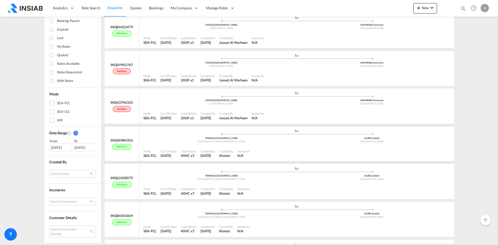
click at [191, 143] on div "[GEOGRAPHIC_DATA], [GEOGRAPHIC_DATA]" at bounding box center [221, 141] width 151 height 3
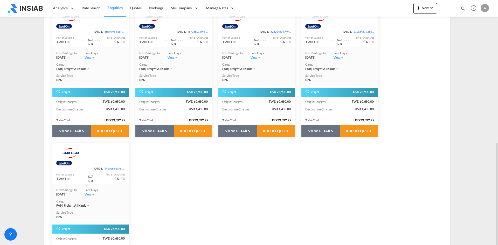
scroll to position [172, 0]
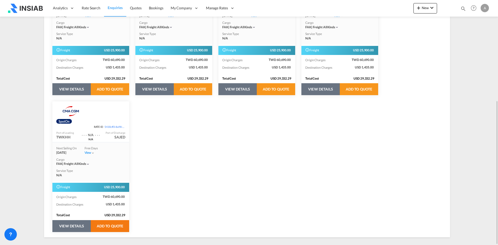
click at [109, 226] on button "ADD TO QUOTE" at bounding box center [110, 226] width 38 height 12
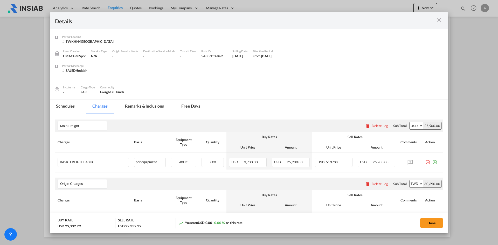
click at [38, 207] on div "Details Port of [GEOGRAPHIC_DATA] [GEOGRAPHIC_DATA]/[GEOGRAPHIC_DATA] Liner/Car…" at bounding box center [249, 122] width 498 height 245
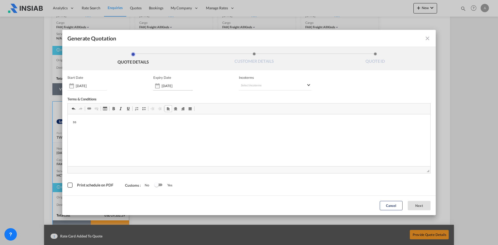
click at [172, 86] on input "[DATE]" at bounding box center [177, 86] width 31 height 4
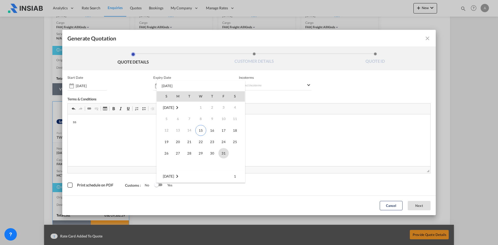
click at [223, 153] on span "31" at bounding box center [223, 153] width 10 height 10
type input "[DATE]"
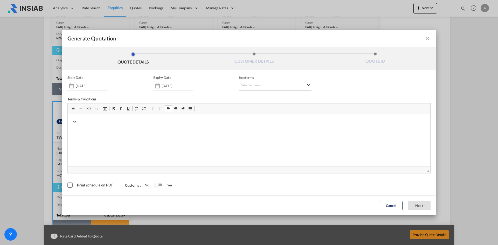
click at [269, 84] on md-select "Select Incoterms CIF - import Cost,Insurance and Freight DAP - export Delivered…" at bounding box center [275, 85] width 73 height 9
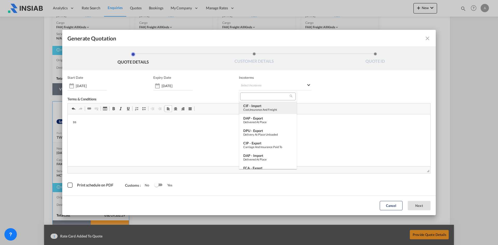
click at [270, 111] on md-option "CIF - import Cost,Insurance and Freight" at bounding box center [268, 108] width 58 height 12
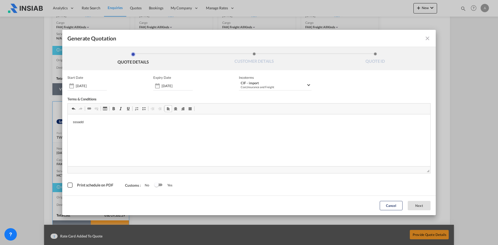
click at [160, 186] on div "Switch 1" at bounding box center [158, 185] width 8 height 6
click at [252, 53] on li "CUSTOMER DETAILS" at bounding box center [254, 59] width 121 height 14
click at [430, 37] on md-icon "icon-close fg-AAA8AD cursor m-0" at bounding box center [427, 38] width 6 height 6
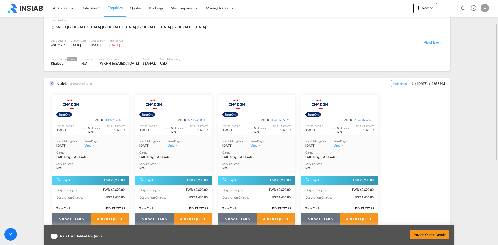
scroll to position [128, 0]
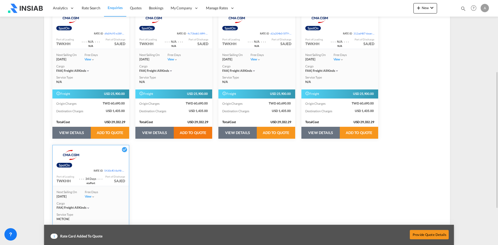
click at [200, 132] on button "ADD TO QUOTE" at bounding box center [193, 133] width 38 height 12
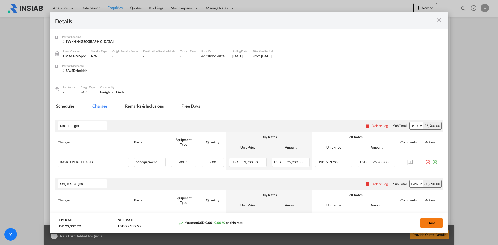
click at [432, 222] on button "Done" at bounding box center [431, 222] width 23 height 9
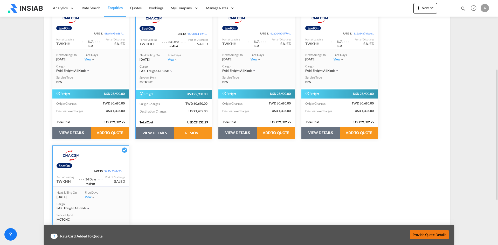
click at [432, 233] on button "Provide Quote Details" at bounding box center [429, 234] width 39 height 9
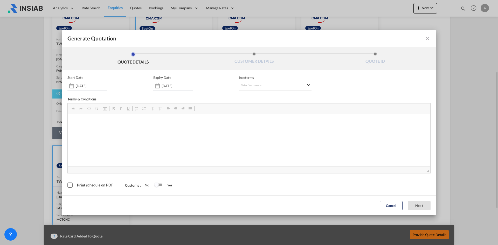
scroll to position [0, 0]
click at [166, 87] on input "06 Oct 2025" at bounding box center [177, 86] width 31 height 4
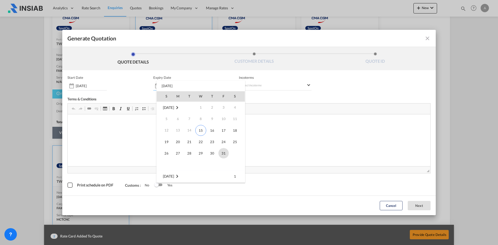
click at [223, 152] on span "31" at bounding box center [223, 153] width 10 height 10
type input "[DATE]"
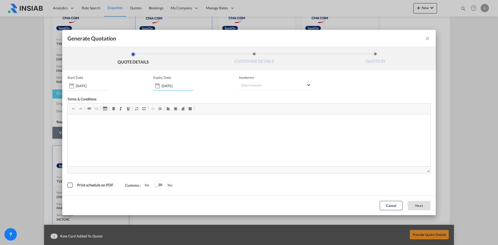
click at [264, 92] on div "Start Date 15 Oct 2025 Expiry Date 31 Oct 2025 Incoterms Select Incoterms CIF -…" at bounding box center [248, 132] width 363 height 115
click at [267, 87] on md-select "Select Incoterms CIF - import Cost,Insurance and Freight DAP - export Delivered…" at bounding box center [275, 85] width 73 height 9
click at [265, 99] on div at bounding box center [267, 97] width 55 height 8
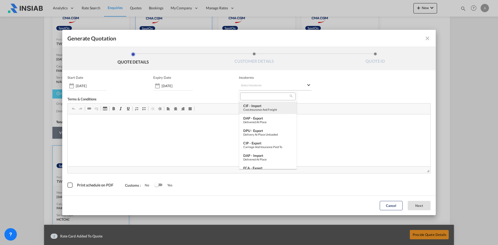
click at [264, 108] on div "Cost,Insurance and Freight" at bounding box center [267, 109] width 49 height 3
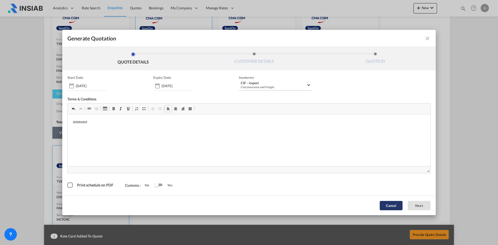
click at [400, 206] on button "Cancel" at bounding box center [391, 205] width 23 height 9
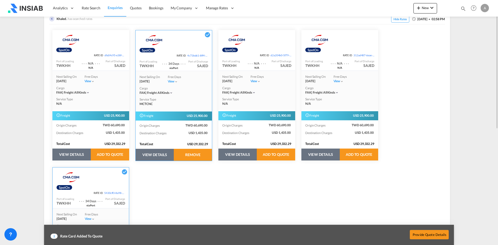
scroll to position [63, 0]
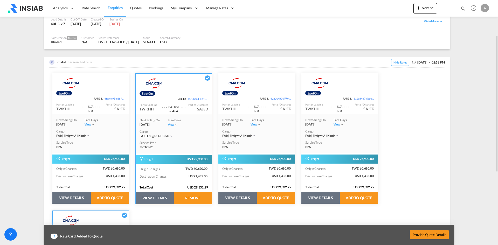
click at [73, 240] on div "2 Rate Card Added To Quote" at bounding box center [111, 234] width 121 height 15
click at [54, 236] on div "2" at bounding box center [54, 236] width 7 height 5
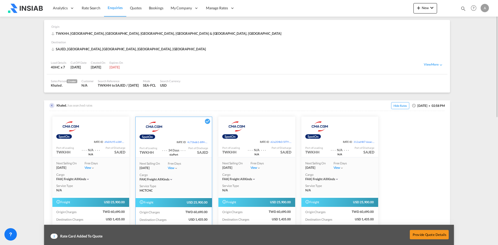
scroll to position [0, 0]
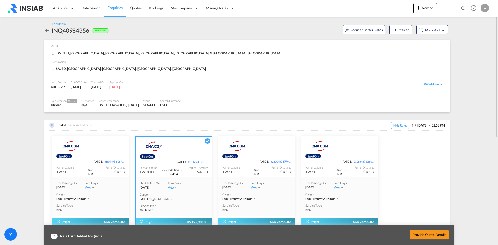
click at [47, 29] on md-icon "icon-arrow-left" at bounding box center [47, 30] width 6 height 6
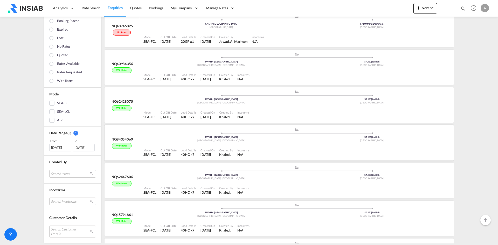
scroll to position [828, 0]
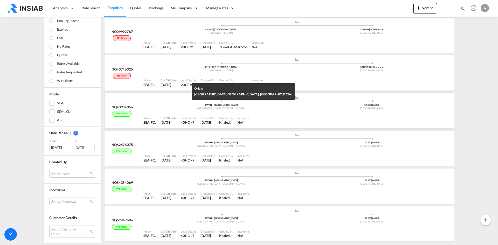
click at [234, 107] on div "[GEOGRAPHIC_DATA], [GEOGRAPHIC_DATA]" at bounding box center [221, 108] width 151 height 3
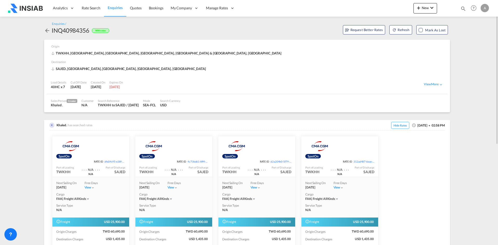
scroll to position [87, 0]
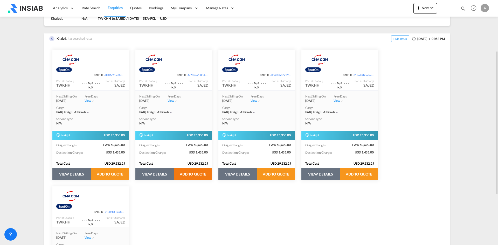
click at [197, 177] on button "ADD TO QUOTE" at bounding box center [193, 174] width 38 height 12
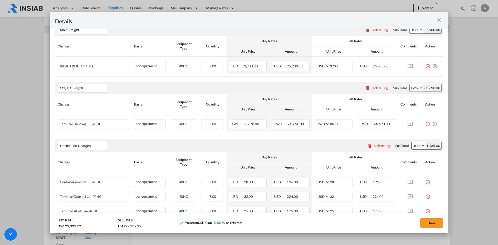
scroll to position [149, 0]
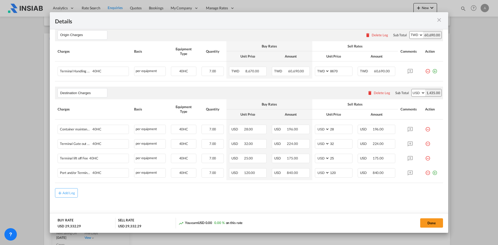
click at [467, 169] on div "Details Port of Loading TWKHH/Kaohsiung Liner/Carrier CMACGM Spot Service Type …" at bounding box center [249, 122] width 498 height 245
click at [432, 225] on button "Done" at bounding box center [431, 222] width 23 height 9
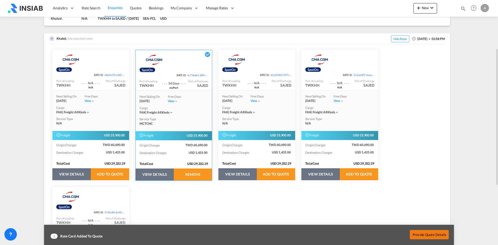
click at [436, 234] on button "Provide Quote Details" at bounding box center [429, 234] width 39 height 9
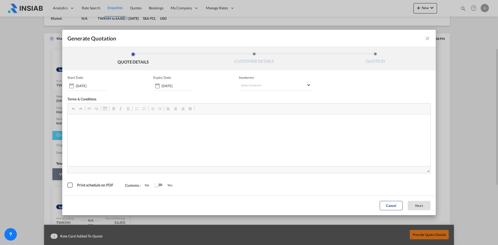
scroll to position [0, 0]
click at [181, 85] on input "06 Oct 2025" at bounding box center [177, 86] width 31 height 4
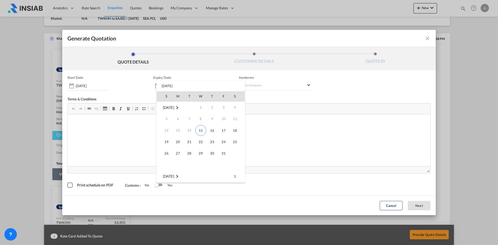
click at [218, 152] on td "31" at bounding box center [223, 153] width 11 height 11
type input "[DATE]"
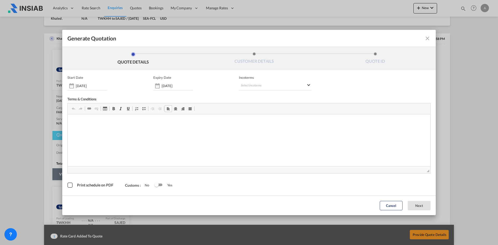
click at [177, 130] on html at bounding box center [249, 122] width 362 height 16
click at [269, 89] on md-select "Select Incoterms CIF - import Cost,Insurance and Freight DAP - export Delivered…" at bounding box center [275, 85] width 73 height 9
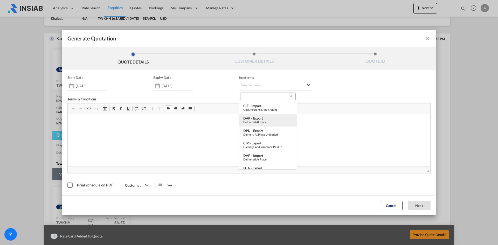
click at [276, 117] on div "DAP - export" at bounding box center [267, 118] width 49 height 4
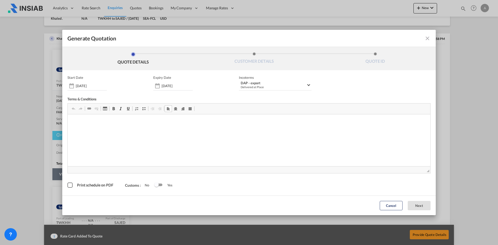
click at [183, 130] on html at bounding box center [249, 122] width 362 height 16
click at [93, 187] on md-checkbox "Print schedule on PDF" at bounding box center [90, 185] width 47 height 5
click at [155, 184] on div "Switch 1" at bounding box center [156, 185] width 4 height 4
click at [394, 208] on button "Cancel" at bounding box center [391, 205] width 23 height 9
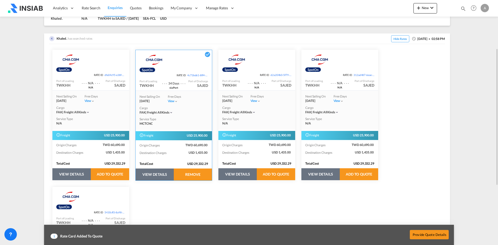
click at [230, 175] on button "VIEW DETAILS" at bounding box center [237, 174] width 38 height 12
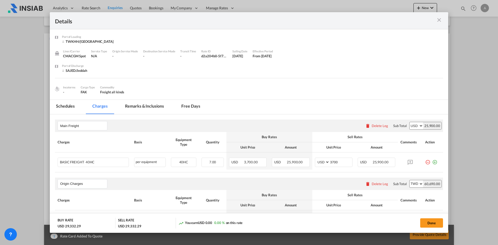
scroll to position [149, 0]
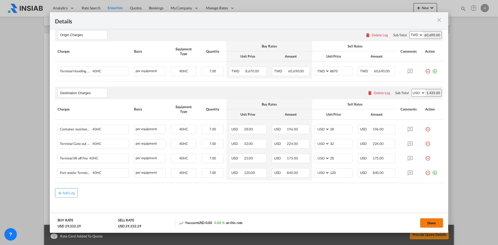
click at [436, 222] on button "Done" at bounding box center [431, 222] width 23 height 9
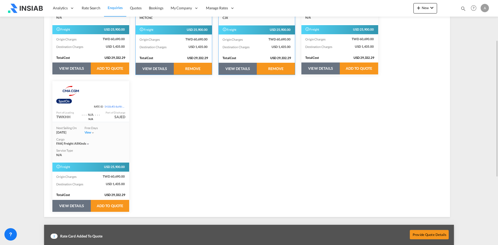
scroll to position [106, 0]
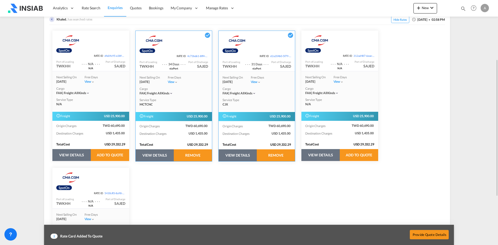
click at [338, 98] on div "Next Sailing On 26 Oct 2025 Free Days View - Cargo FAK | freight all kinds Serv…" at bounding box center [339, 90] width 77 height 39
click at [430, 236] on button "Provide Quote Details" at bounding box center [429, 234] width 39 height 9
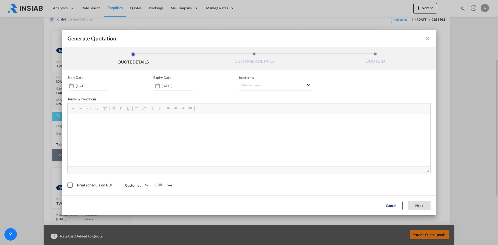
scroll to position [0, 0]
click at [185, 87] on input "06 Oct 2025" at bounding box center [177, 86] width 31 height 4
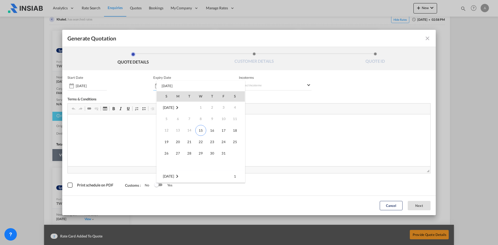
click at [218, 149] on td "31" at bounding box center [223, 153] width 11 height 11
type input "[DATE]"
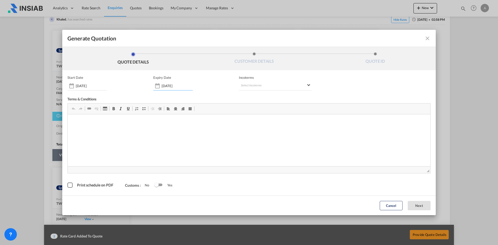
click at [471, 111] on div "Generate Quotation QUOTE DETAILS CUSTOMER DETAILS QUOTE ID Start Date 15 Oct 20…" at bounding box center [249, 122] width 498 height 245
click at [387, 202] on button "Cancel" at bounding box center [391, 205] width 23 height 9
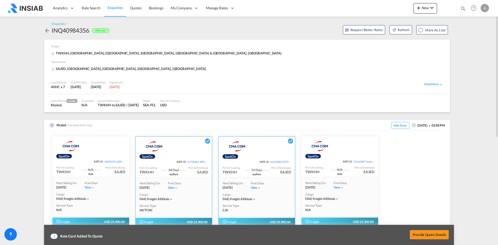
click at [47, 32] on md-icon "icon-arrow-left" at bounding box center [47, 30] width 6 height 6
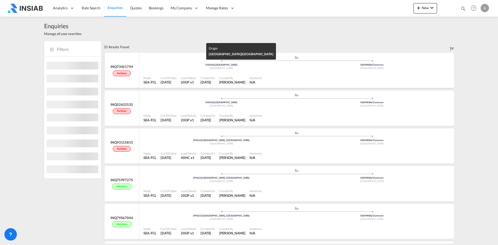
click at [267, 68] on div "[GEOGRAPHIC_DATA]" at bounding box center [221, 68] width 151 height 3
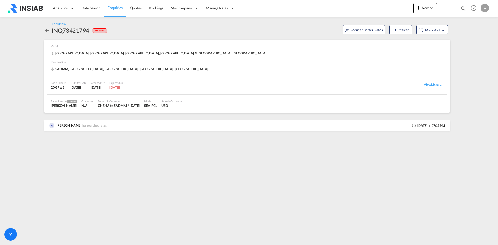
click at [49, 33] on md-icon "icon-arrow-left" at bounding box center [47, 30] width 6 height 6
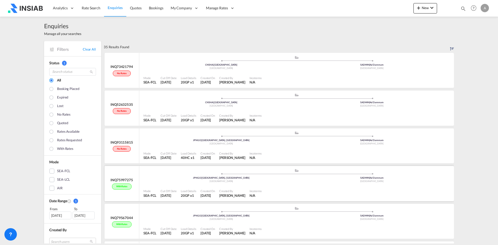
click at [221, 181] on span "[GEOGRAPHIC_DATA]" at bounding box center [220, 181] width 23 height 3
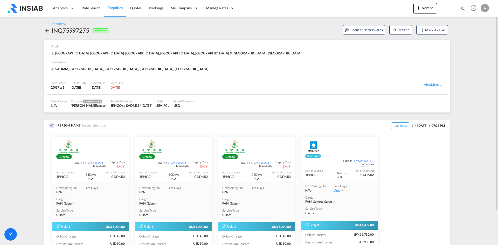
scroll to position [40, 0]
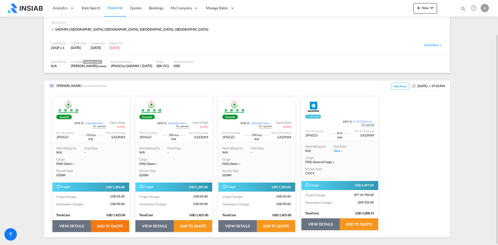
click at [120, 227] on button "ADD TO QUOTE" at bounding box center [110, 226] width 38 height 12
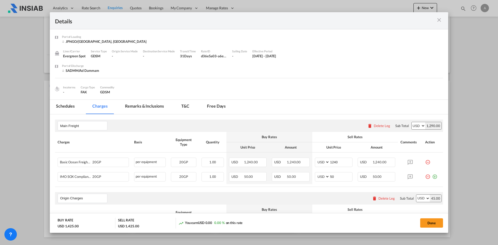
click at [427, 218] on div "Done" at bounding box center [377, 223] width 132 height 11
drag, startPoint x: 427, startPoint y: 218, endPoint x: 430, endPoint y: 223, distance: 6.4
click at [428, 219] on div "Done" at bounding box center [377, 223] width 132 height 11
click at [430, 223] on button "Done" at bounding box center [431, 222] width 23 height 9
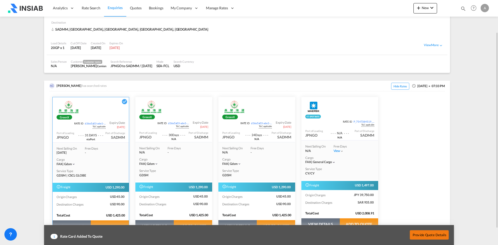
click at [427, 236] on button "Provide Quote Details" at bounding box center [429, 234] width 39 height 9
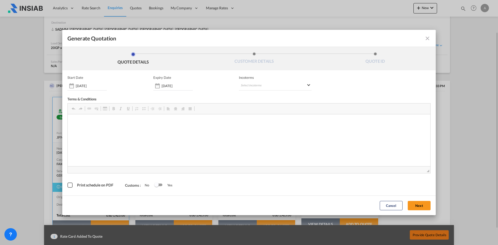
scroll to position [0, 0]
click at [274, 88] on md-select "Select Incoterms CIF - import Cost,Insurance and Freight DAP - export Delivered…" at bounding box center [275, 85] width 73 height 9
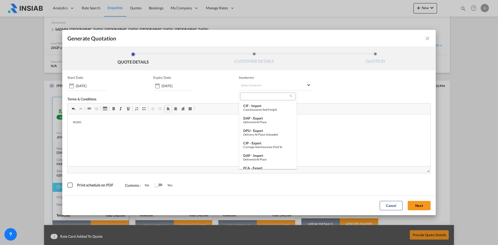
click at [352, 151] on md-backdrop at bounding box center [249, 122] width 498 height 245
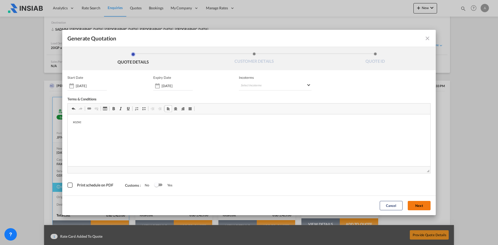
click at [417, 206] on button "Next" at bounding box center [419, 205] width 23 height 9
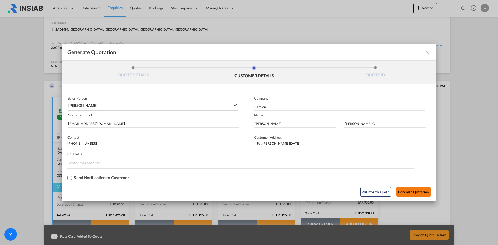
click at [420, 192] on button "Generate Quotation" at bounding box center [413, 191] width 34 height 9
